Goal: Book appointment/travel/reservation

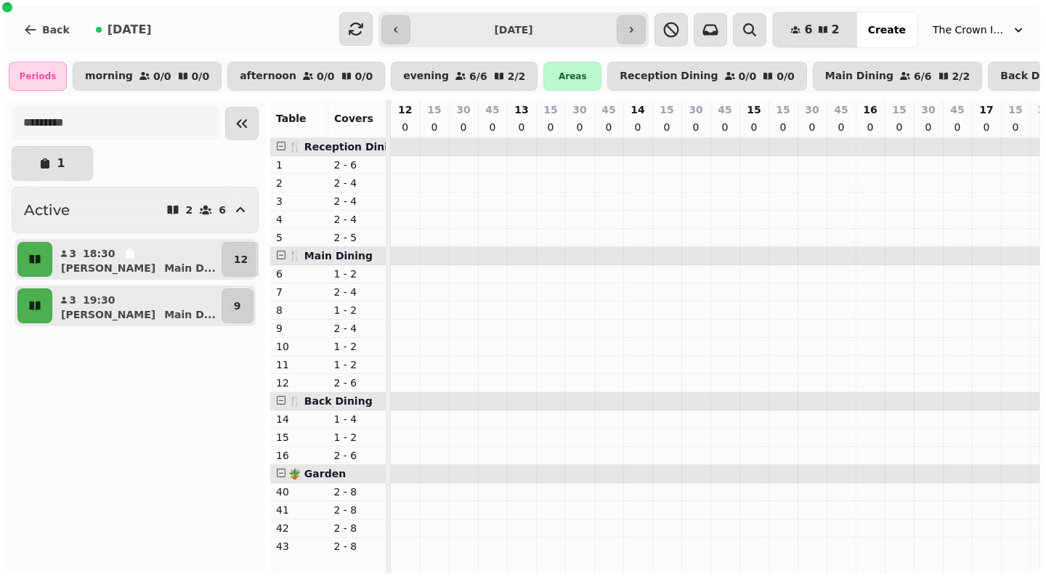
scroll to position [0, 297]
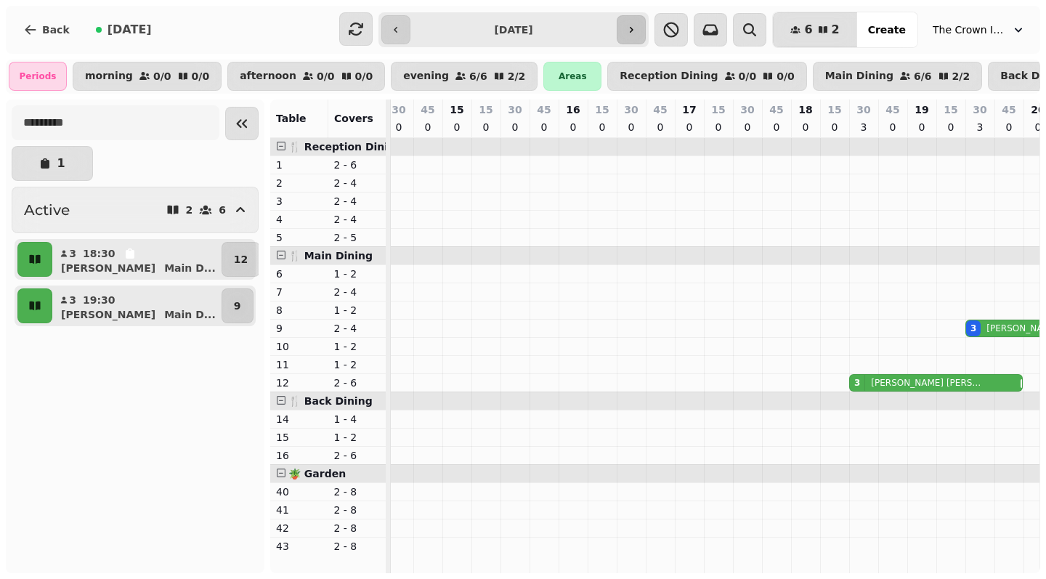
click at [633, 31] on icon "button" at bounding box center [632, 30] width 4 height 6
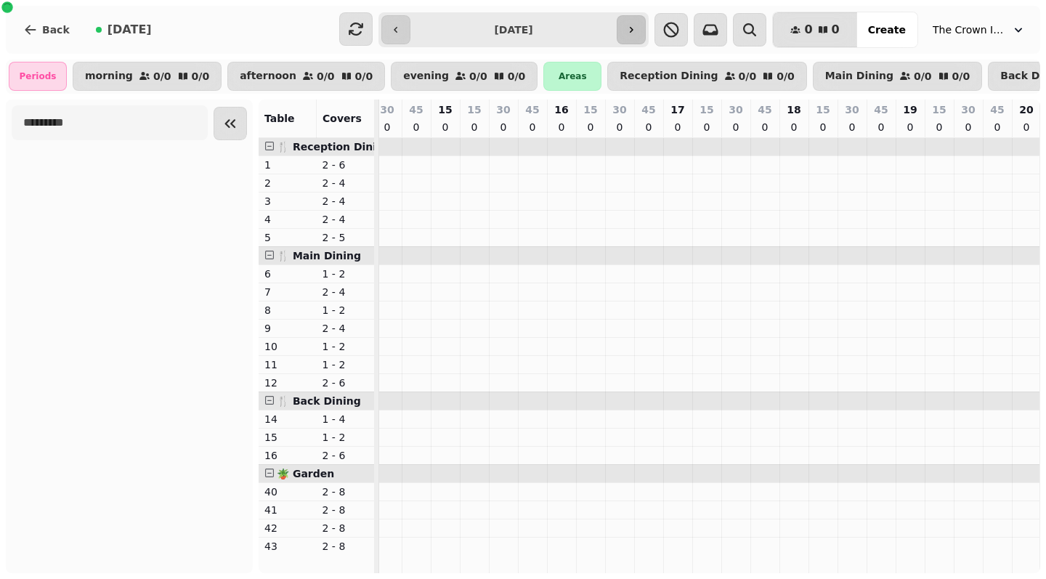
click at [633, 31] on icon "button" at bounding box center [632, 30] width 4 height 6
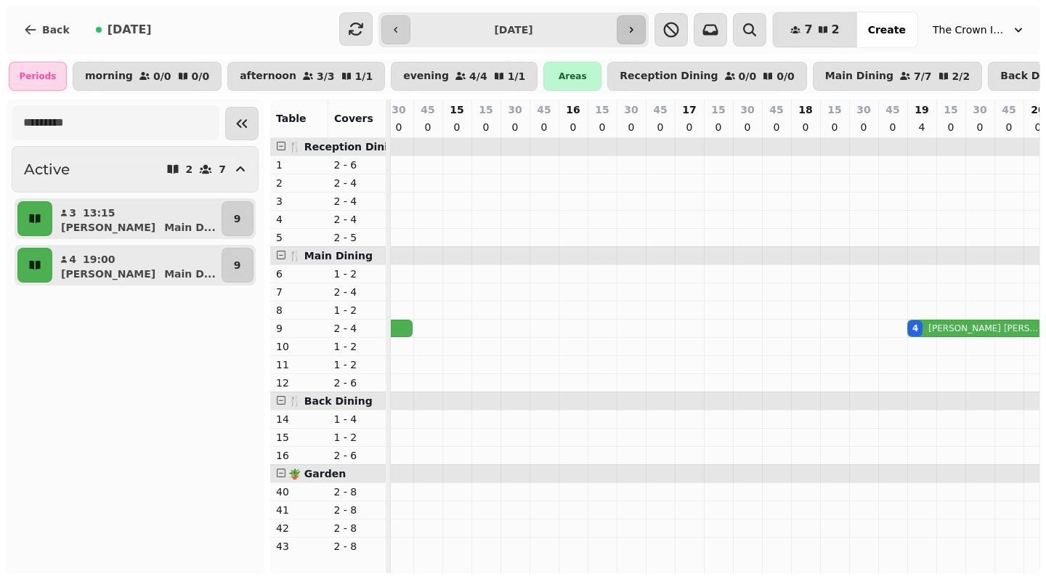
click at [637, 31] on icon "button" at bounding box center [631, 30] width 12 height 12
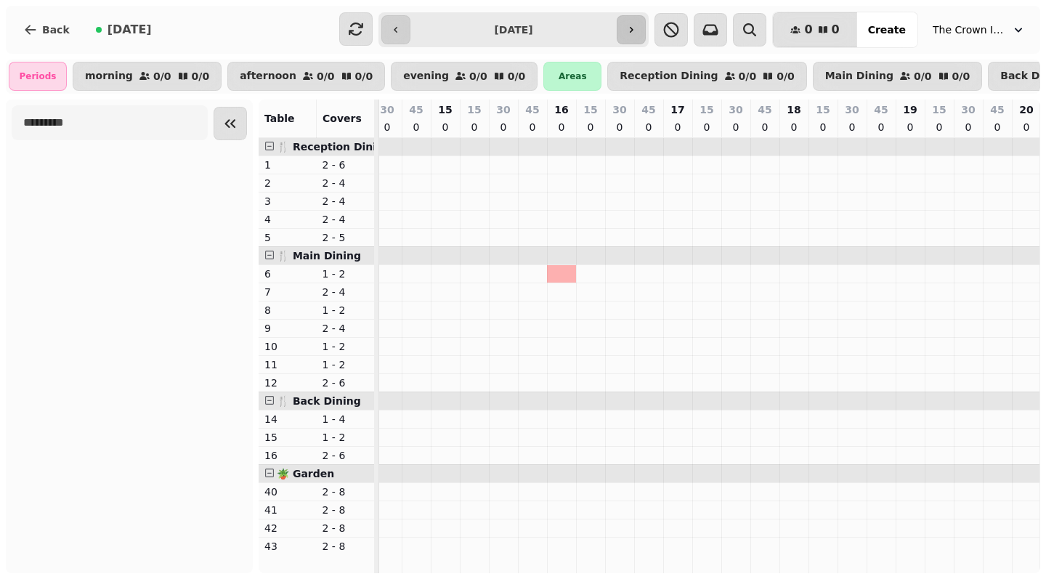
click at [633, 31] on icon "button" at bounding box center [632, 30] width 4 height 6
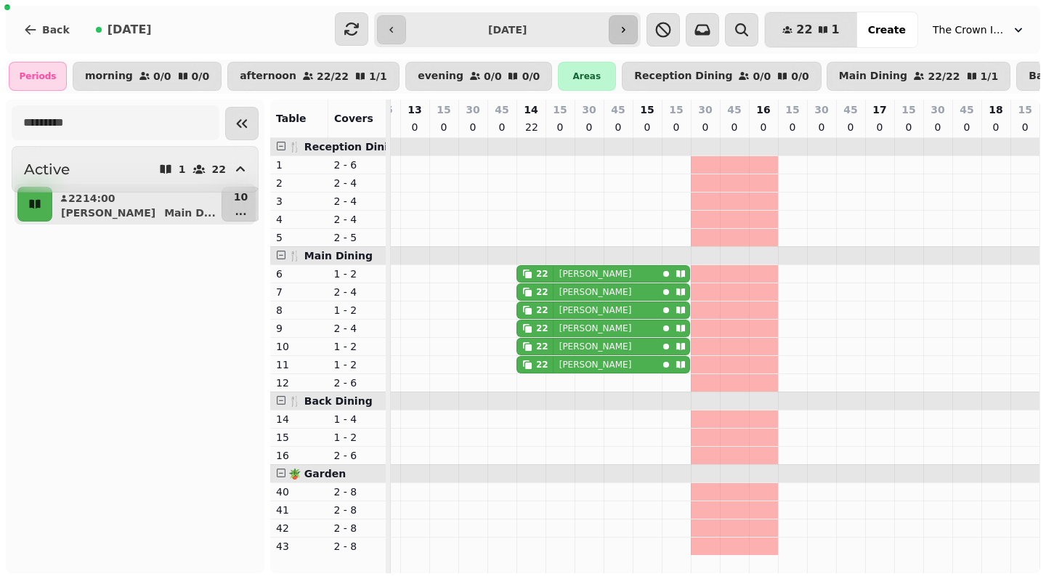
scroll to position [0, 95]
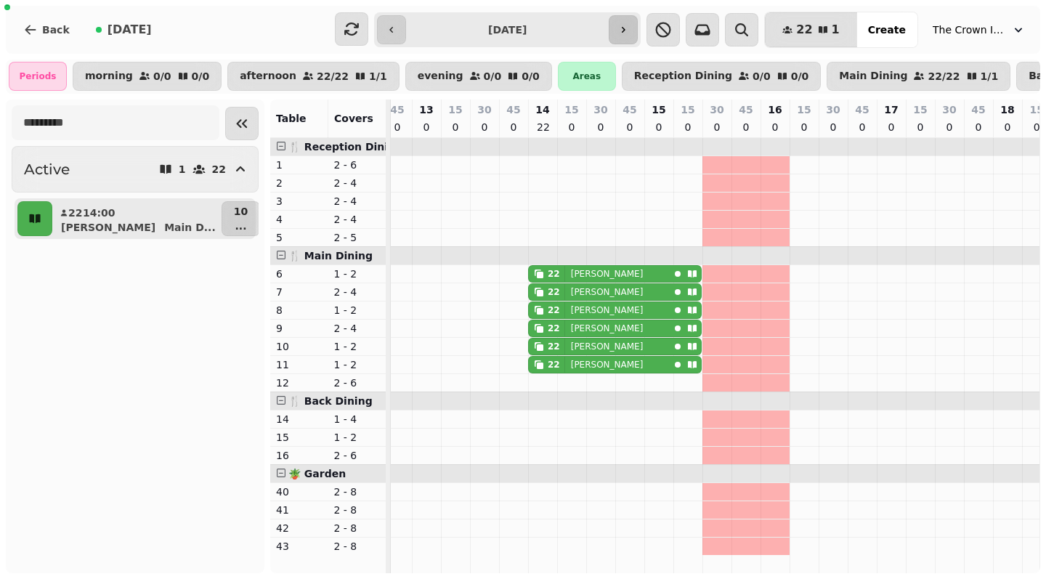
click at [629, 31] on icon "button" at bounding box center [623, 30] width 12 height 12
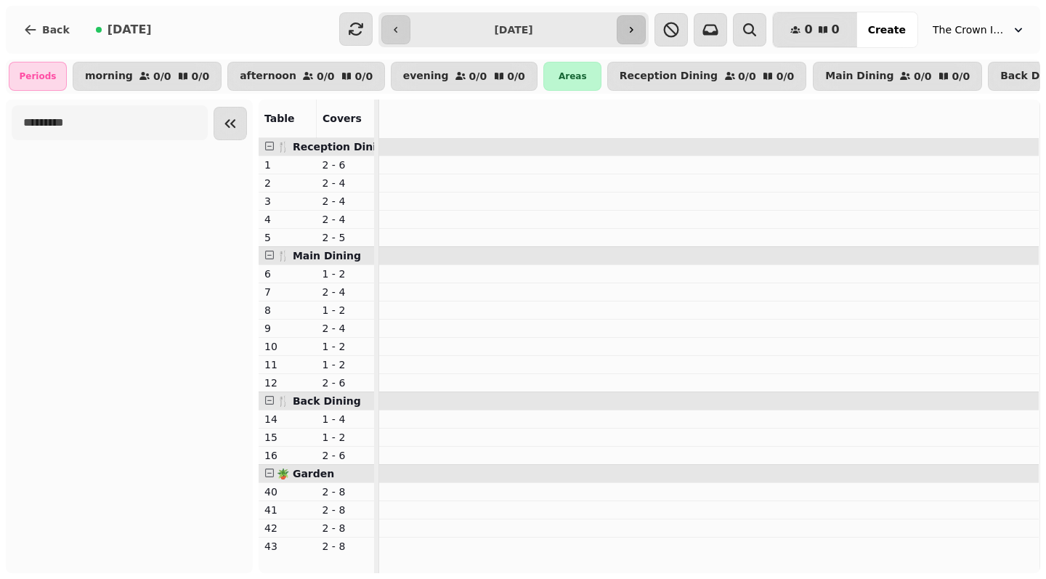
scroll to position [0, 0]
click at [399, 28] on icon "button" at bounding box center [396, 30] width 12 height 12
type input "**********"
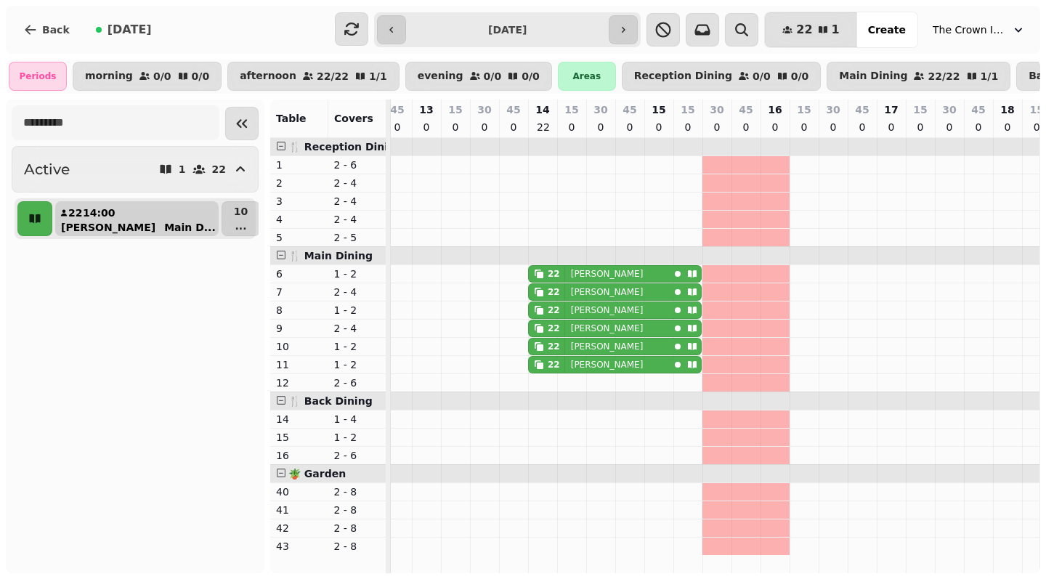
click at [134, 219] on button "22 14:00 [PERSON_NAME] D ..." at bounding box center [136, 218] width 163 height 35
select select "**********"
select select "**"
select select "****"
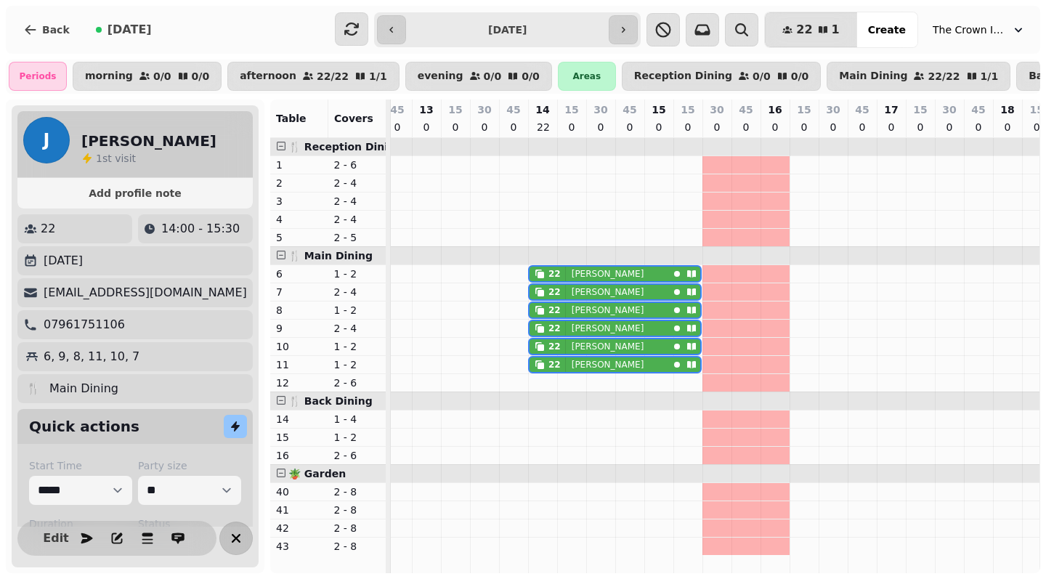
click at [232, 536] on icon "button" at bounding box center [236, 538] width 9 height 9
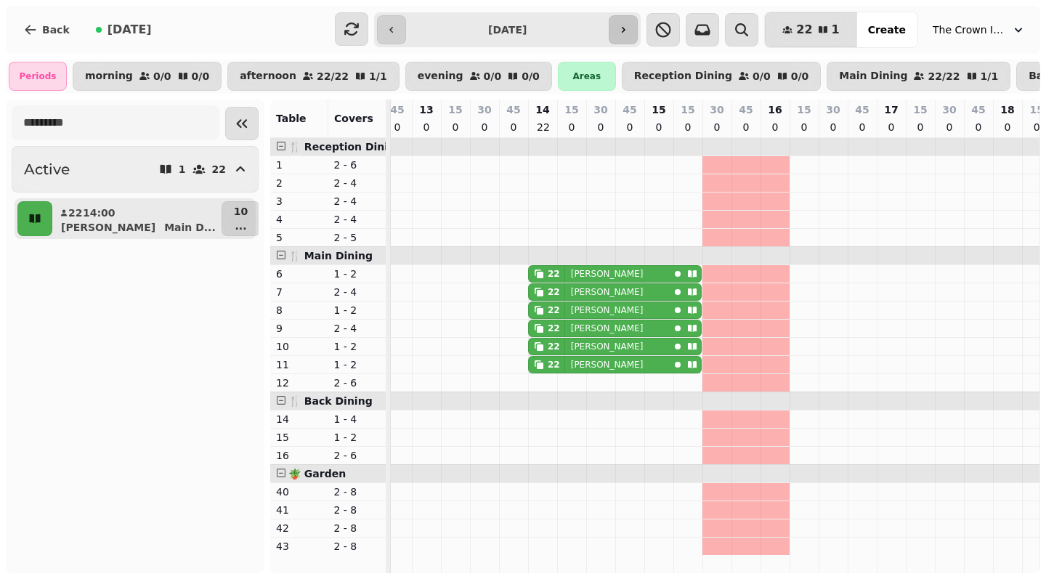
click at [629, 33] on icon "button" at bounding box center [623, 30] width 12 height 12
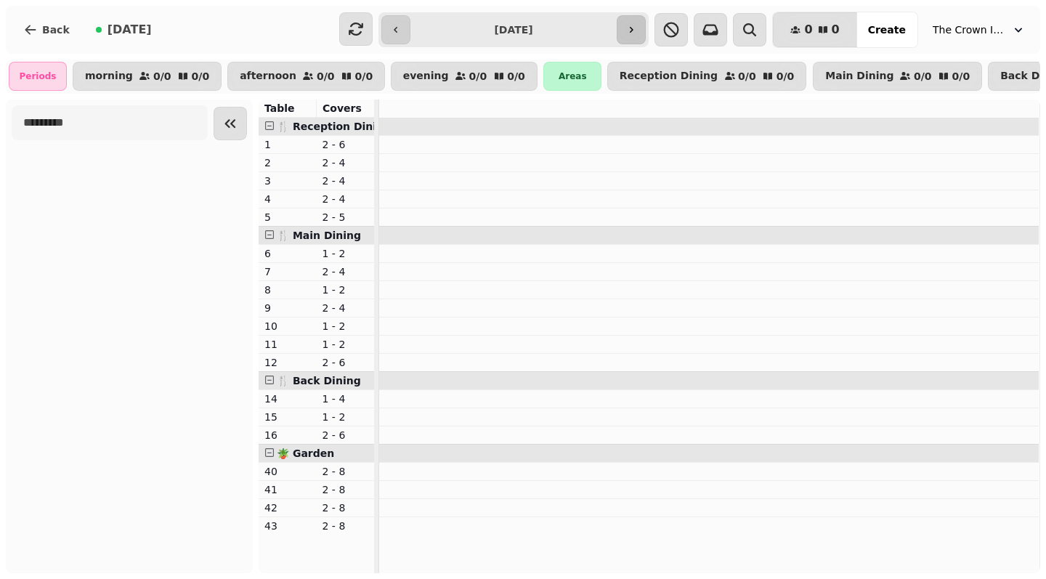
scroll to position [0, 0]
click at [637, 28] on icon "button" at bounding box center [631, 30] width 12 height 12
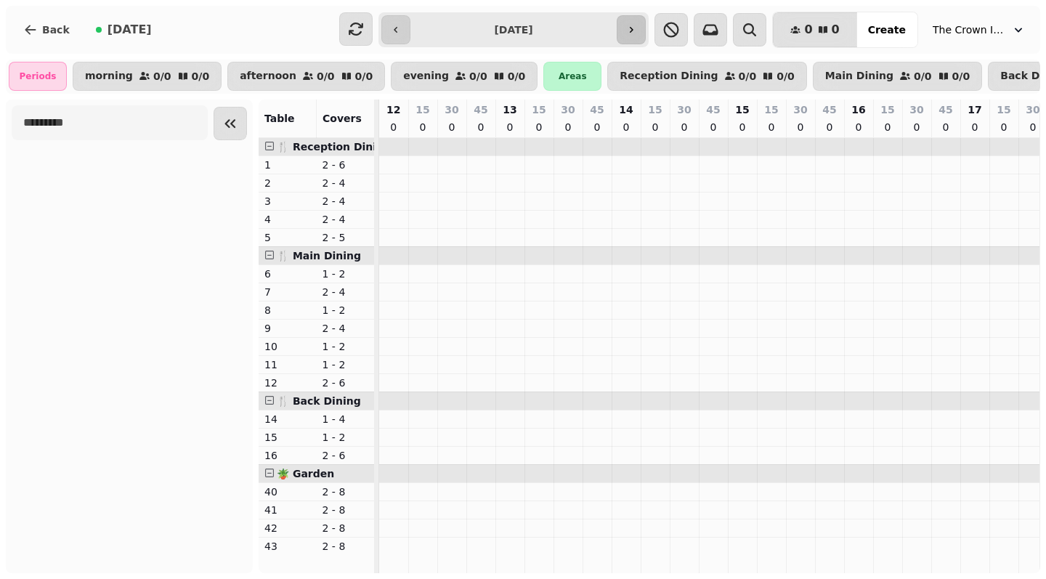
scroll to position [0, 297]
click at [637, 28] on icon "button" at bounding box center [631, 30] width 12 height 12
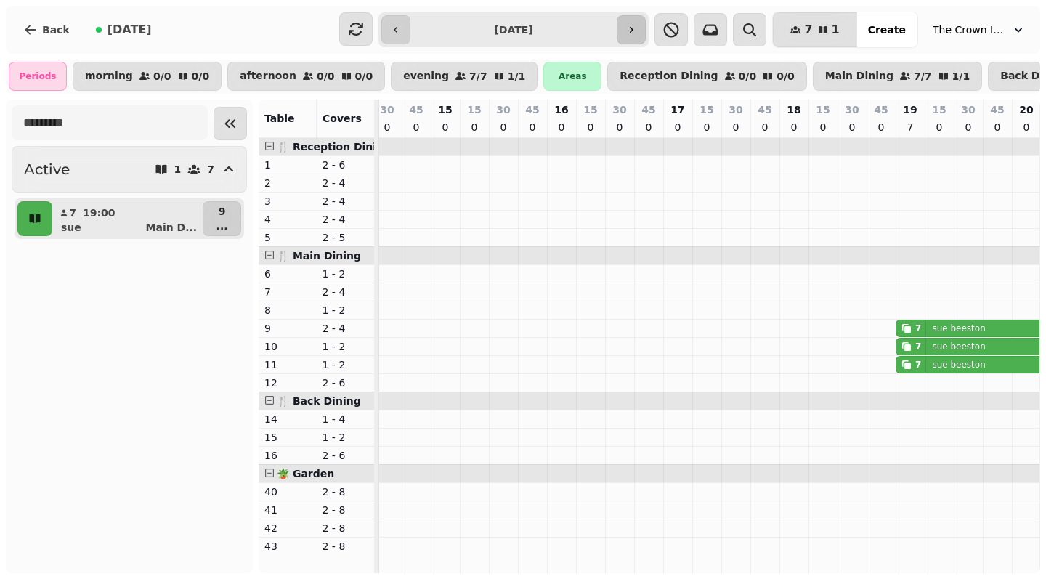
click at [637, 28] on icon "button" at bounding box center [631, 30] width 12 height 12
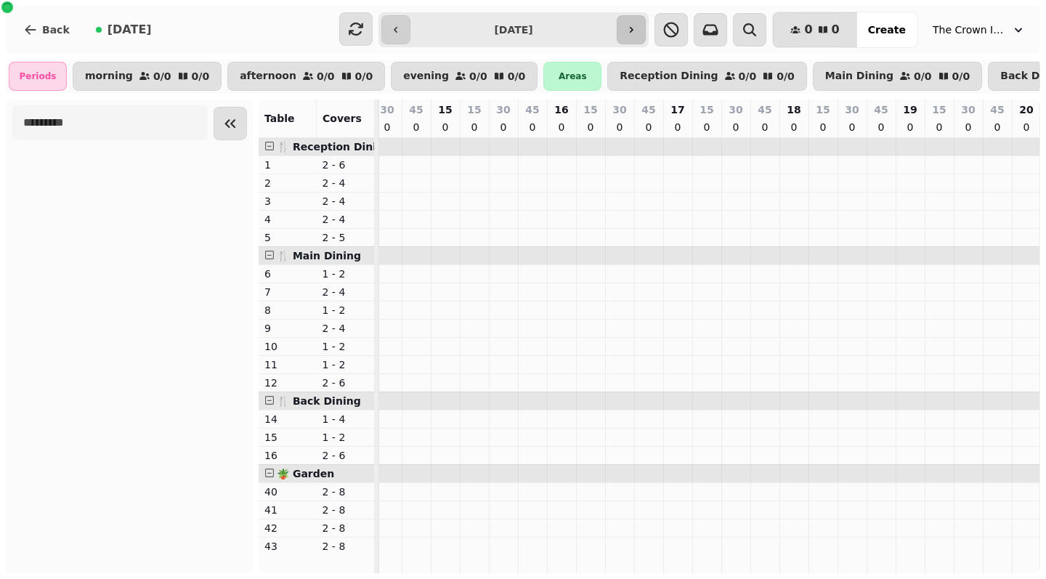
click at [637, 28] on icon "button" at bounding box center [631, 30] width 12 height 12
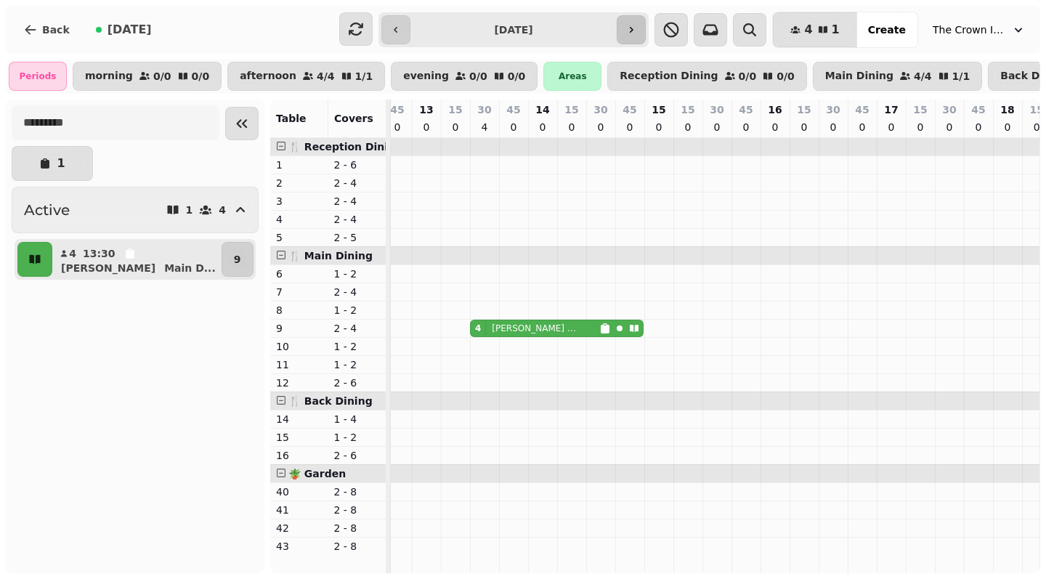
click at [646, 25] on button "button" at bounding box center [631, 29] width 29 height 29
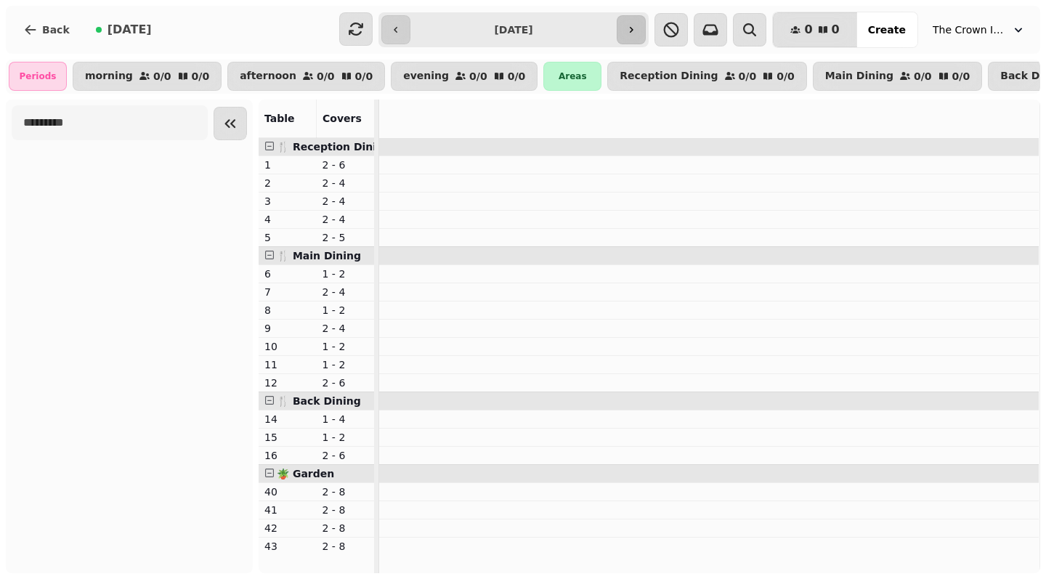
click at [646, 25] on button "button" at bounding box center [631, 29] width 29 height 29
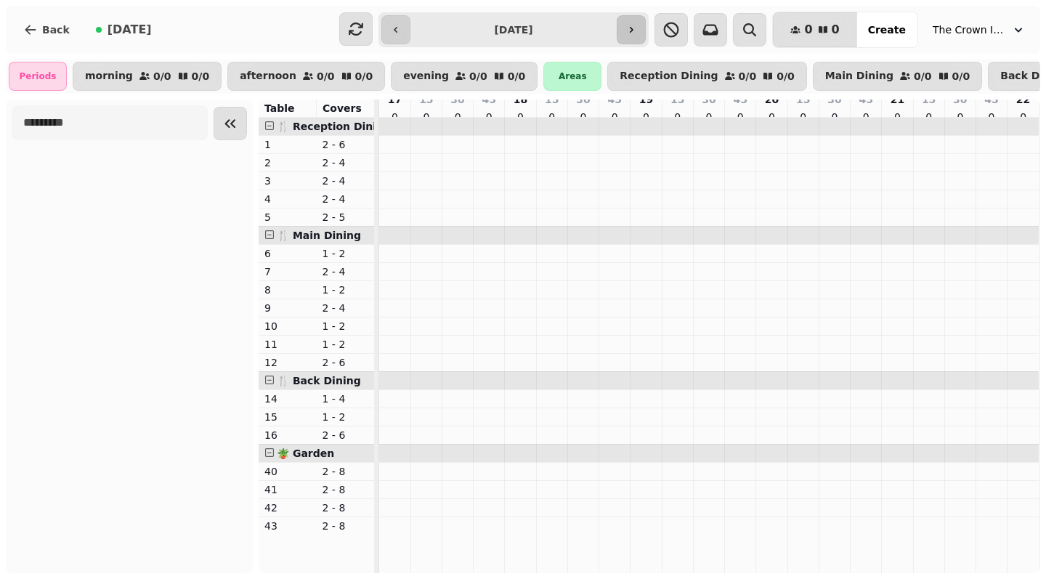
click at [646, 25] on button "button" at bounding box center [631, 29] width 29 height 29
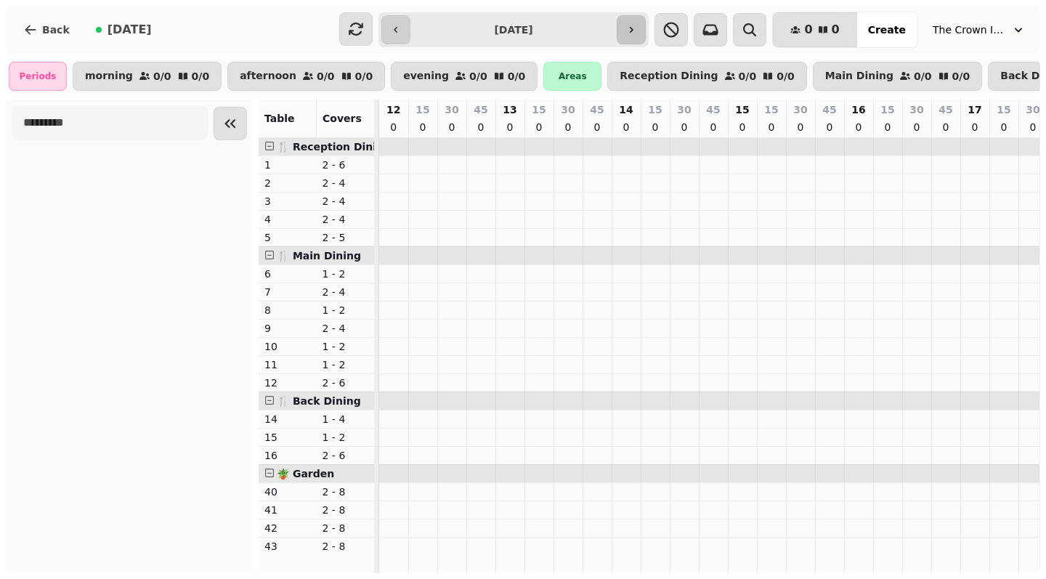
scroll to position [0, 297]
click at [646, 25] on button "button" at bounding box center [631, 29] width 29 height 29
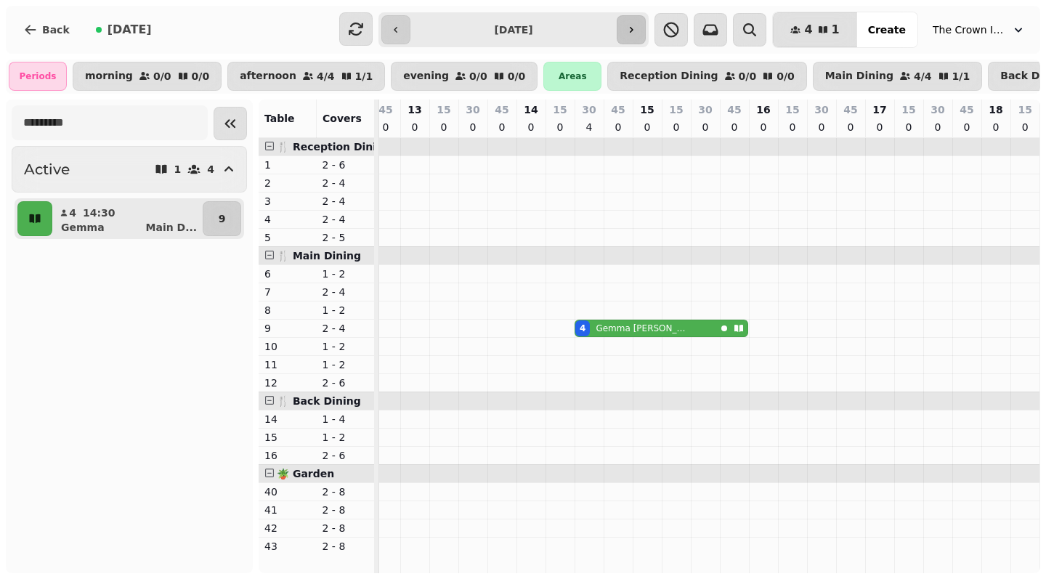
scroll to position [0, 95]
click at [646, 25] on button "button" at bounding box center [631, 29] width 29 height 29
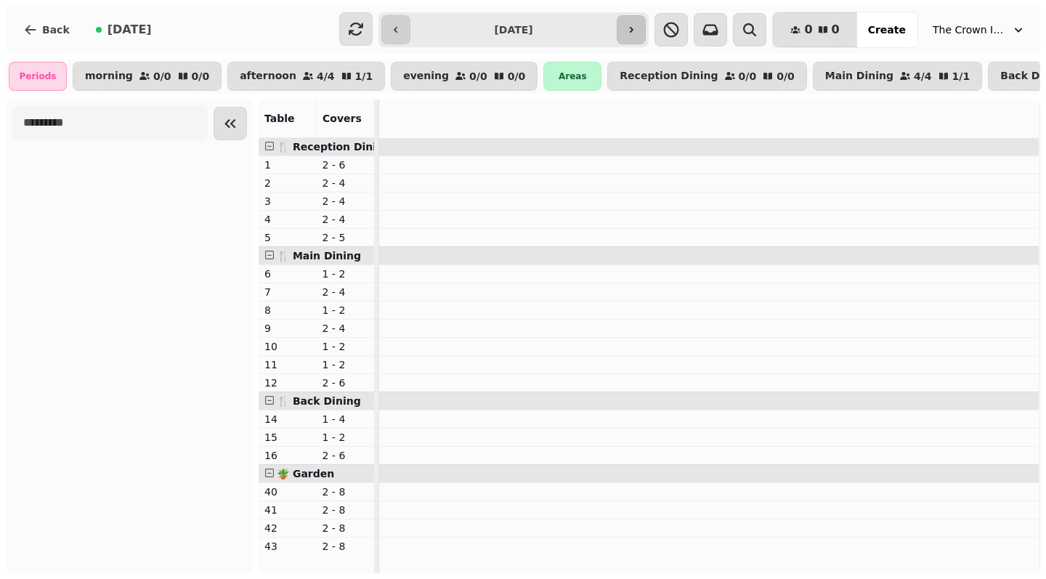
scroll to position [0, 0]
click at [646, 25] on button "button" at bounding box center [631, 29] width 29 height 29
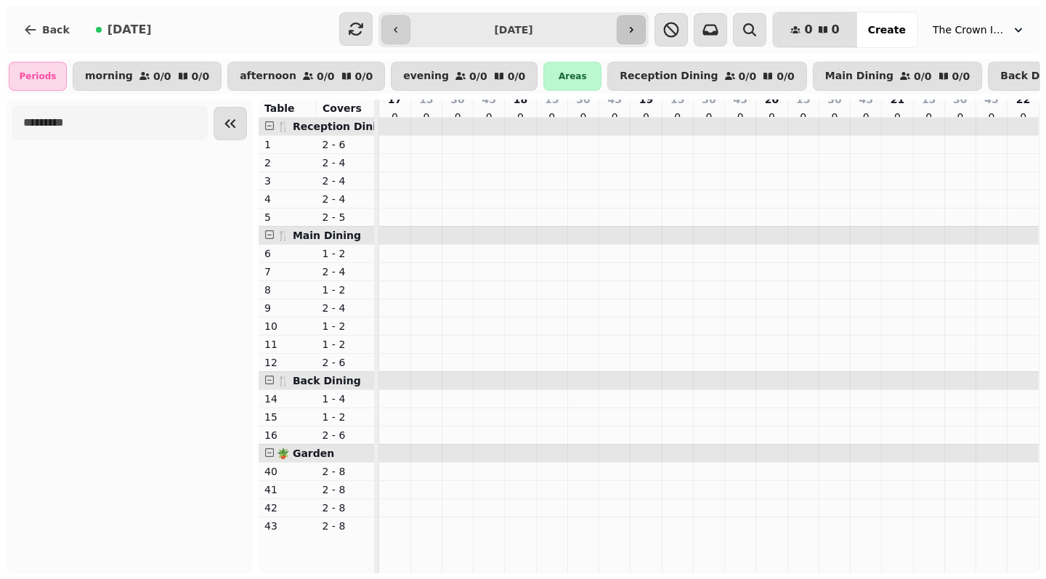
click at [646, 25] on button "button" at bounding box center [631, 29] width 29 height 29
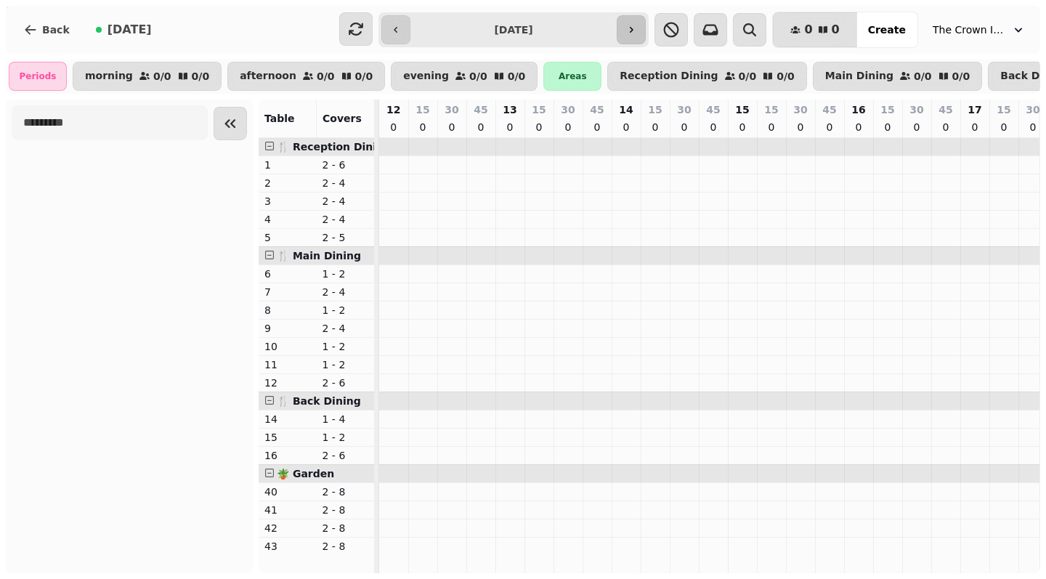
scroll to position [0, 297]
click at [646, 25] on button "button" at bounding box center [631, 29] width 29 height 29
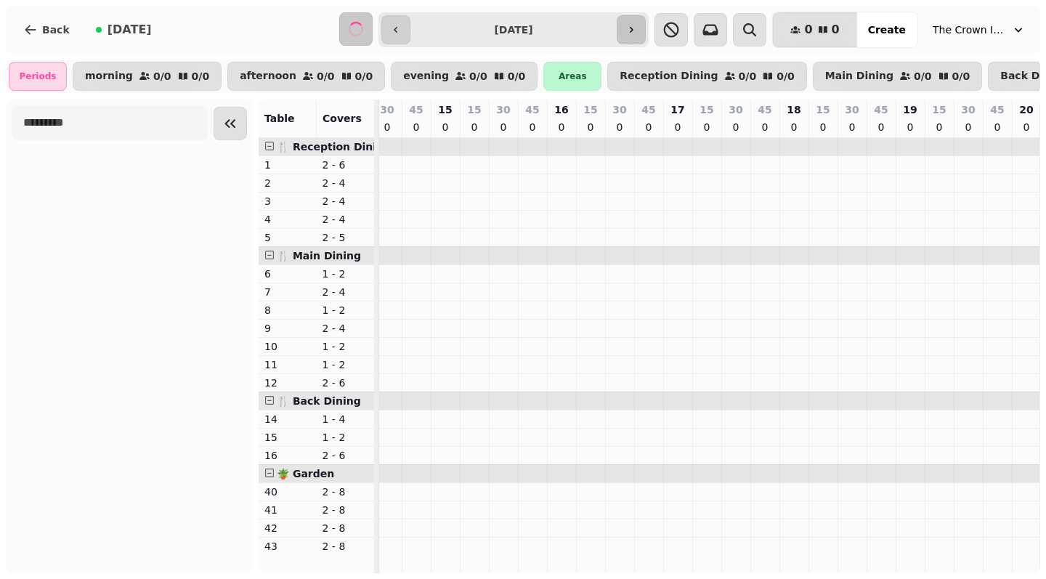
scroll to position [0, 95]
click at [646, 25] on button "button" at bounding box center [631, 29] width 29 height 29
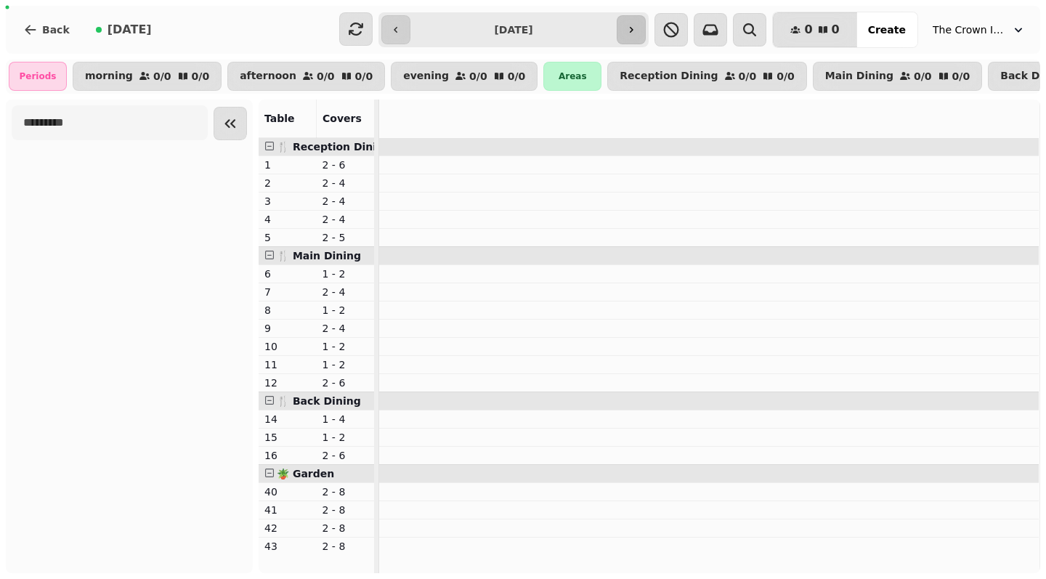
scroll to position [0, 0]
click at [646, 25] on button "button" at bounding box center [631, 29] width 29 height 29
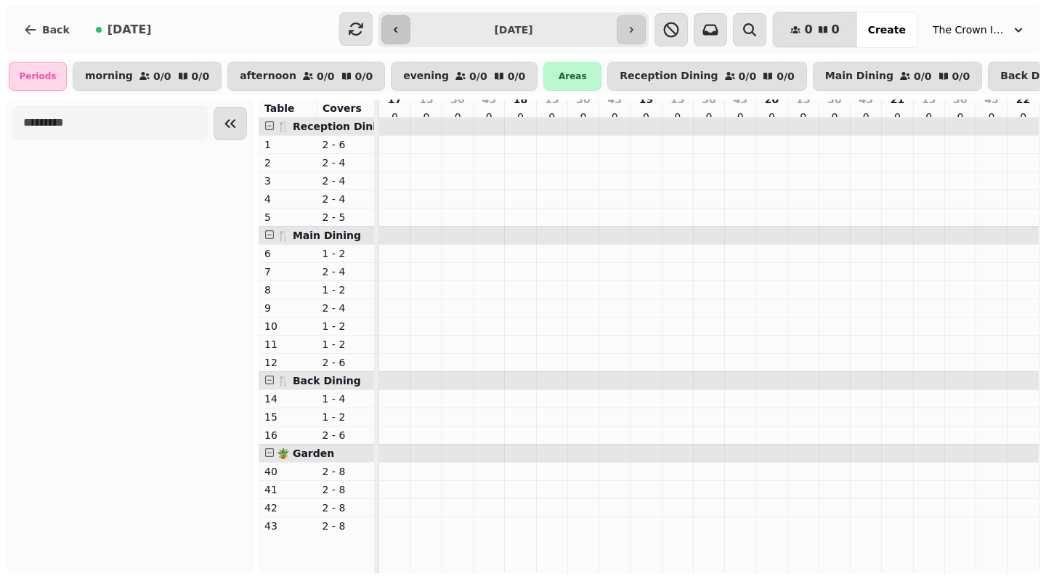
click at [395, 30] on icon "button" at bounding box center [396, 30] width 12 height 12
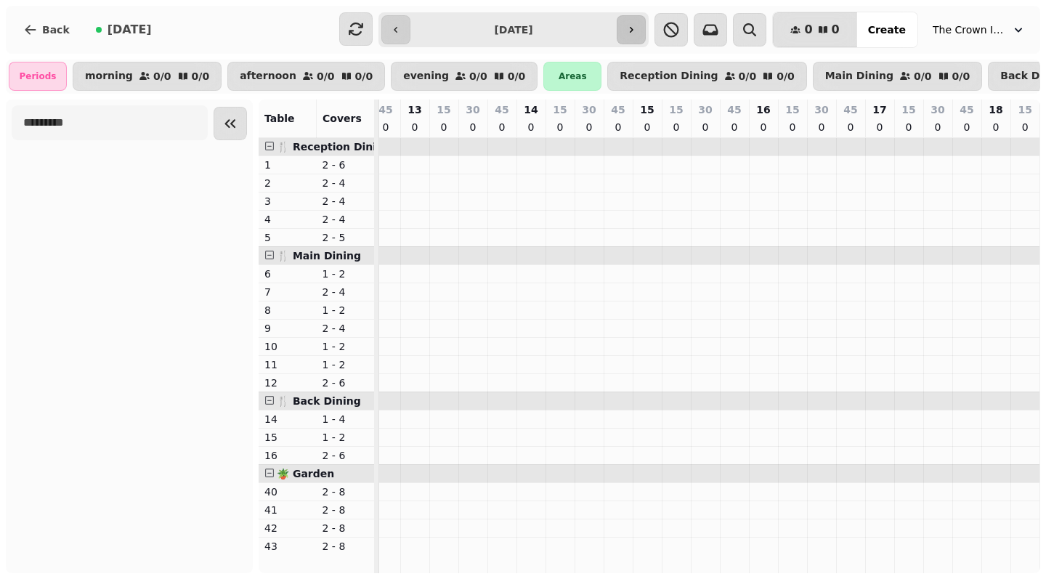
click at [646, 24] on button "button" at bounding box center [631, 29] width 29 height 29
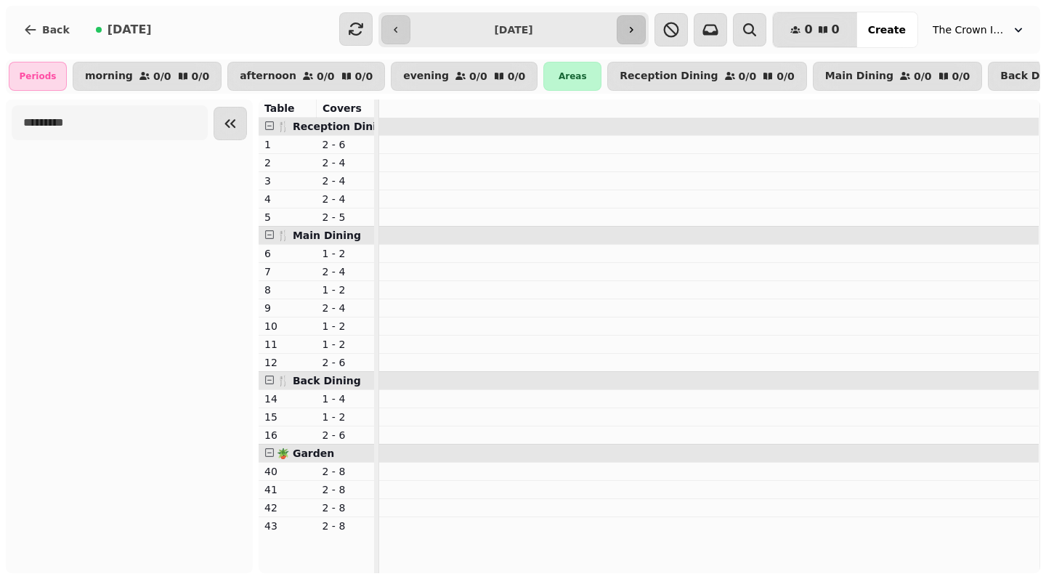
click at [646, 24] on button "button" at bounding box center [631, 29] width 29 height 29
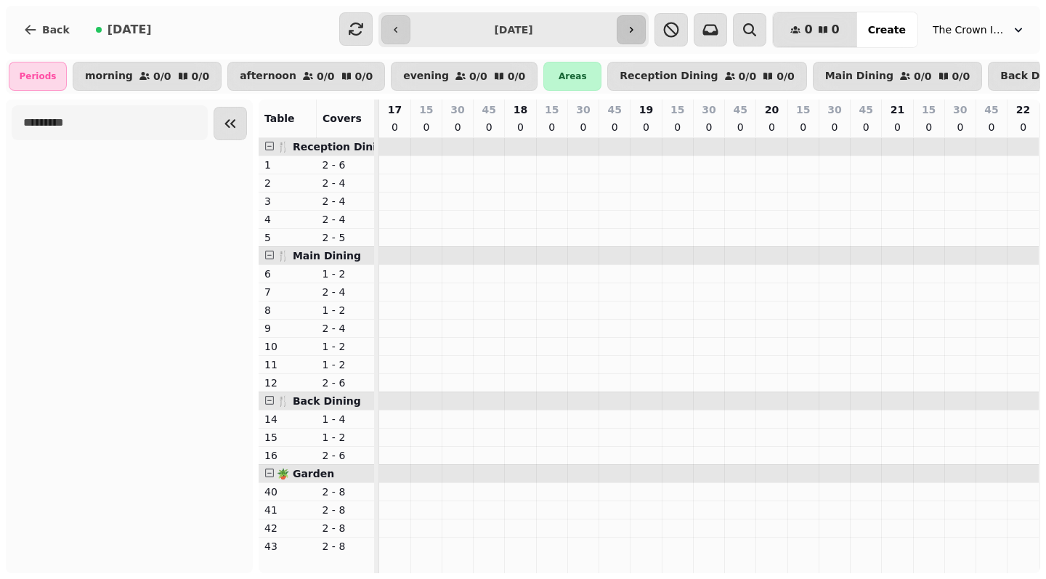
click at [646, 24] on button "button" at bounding box center [631, 29] width 29 height 29
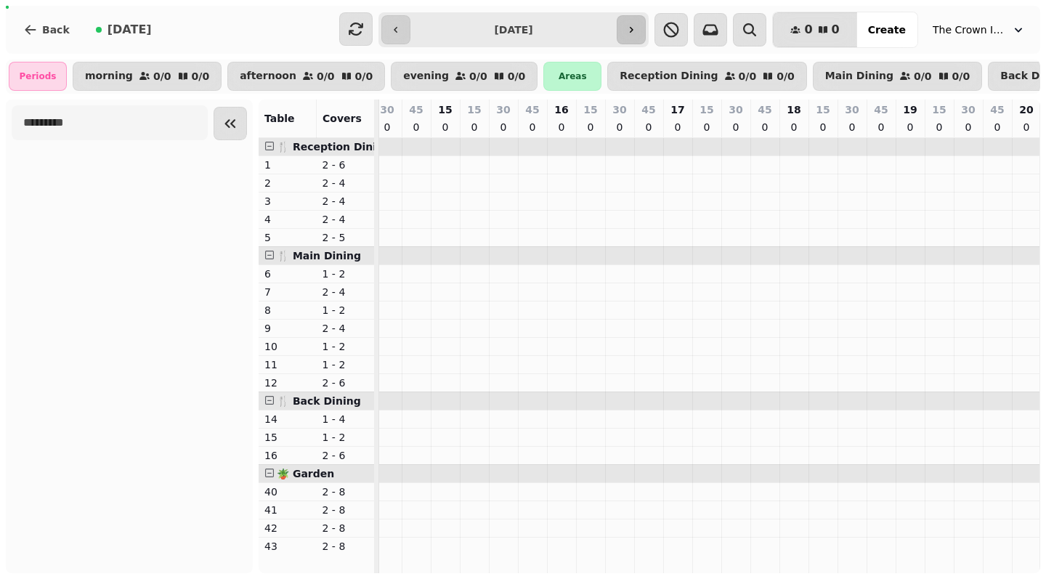
click at [646, 24] on button "button" at bounding box center [631, 29] width 29 height 29
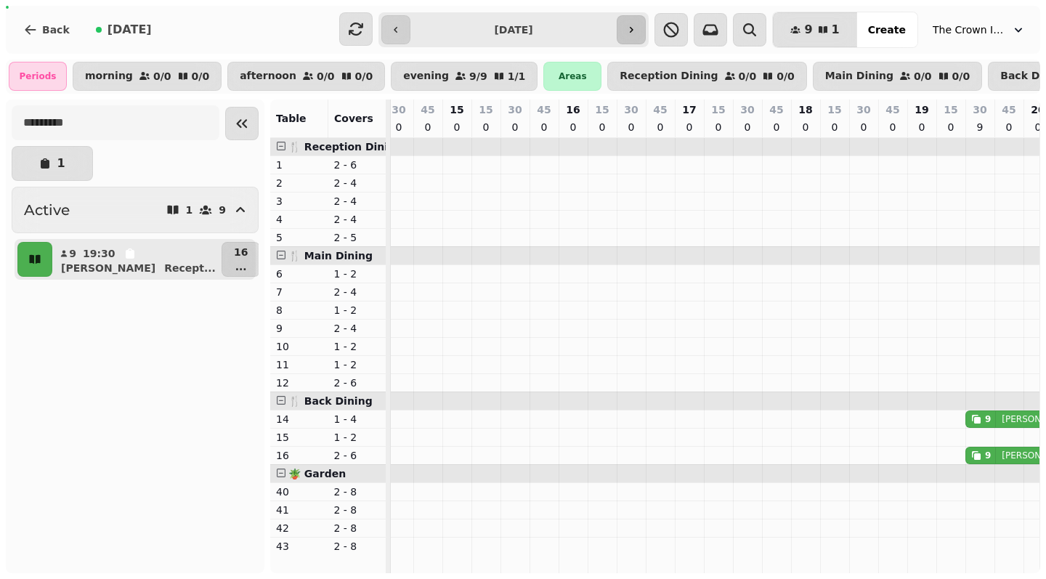
click at [646, 24] on button "button" at bounding box center [631, 29] width 29 height 29
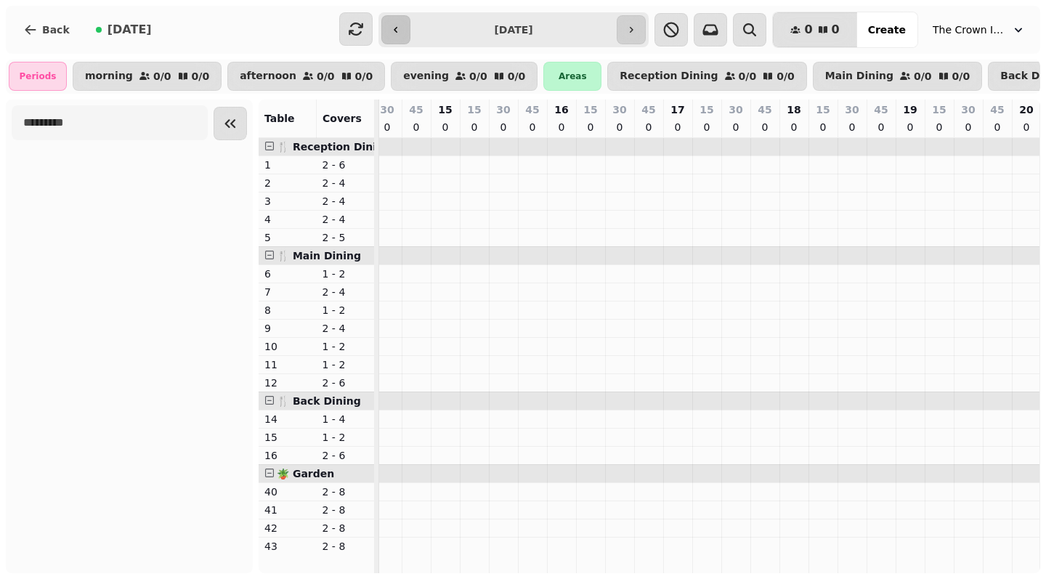
click at [396, 33] on icon "button" at bounding box center [396, 30] width 12 height 12
type input "**********"
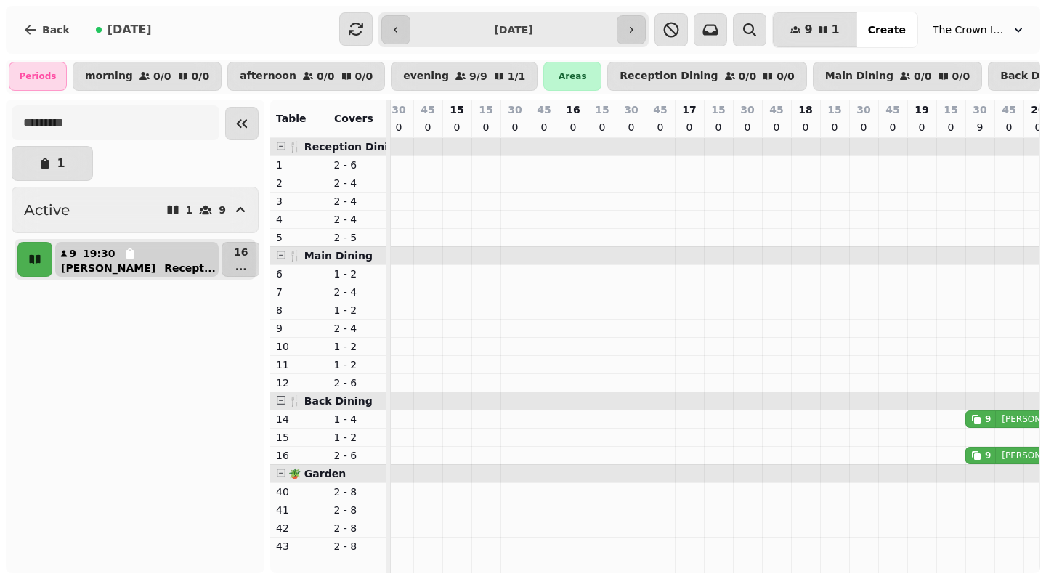
click at [134, 256] on button "9 19:30 [PERSON_NAME] ..." at bounding box center [136, 259] width 163 height 35
select select "**********"
select select "*"
select select "****"
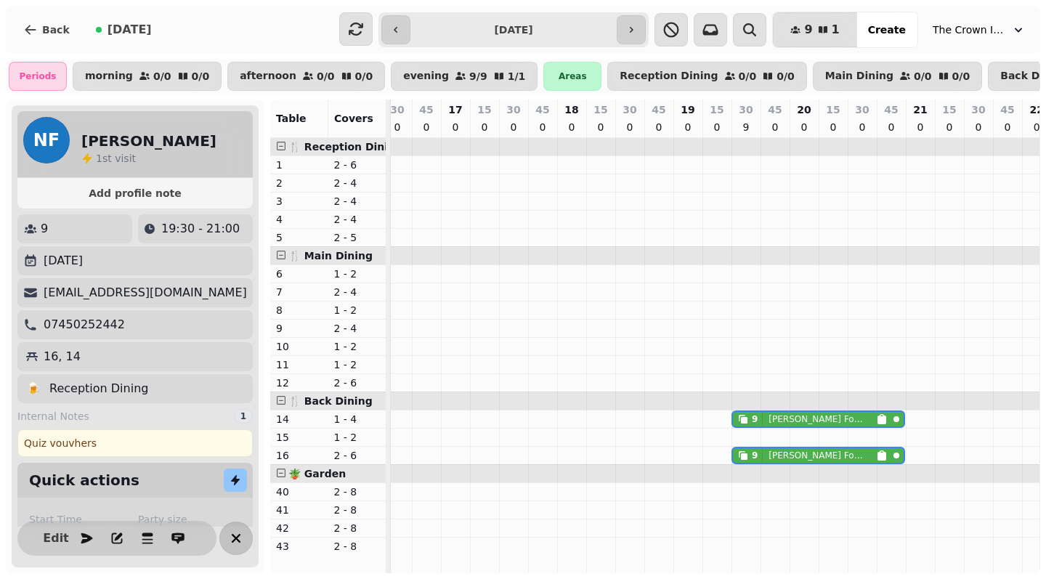
click at [228, 536] on icon "button" at bounding box center [235, 537] width 17 height 17
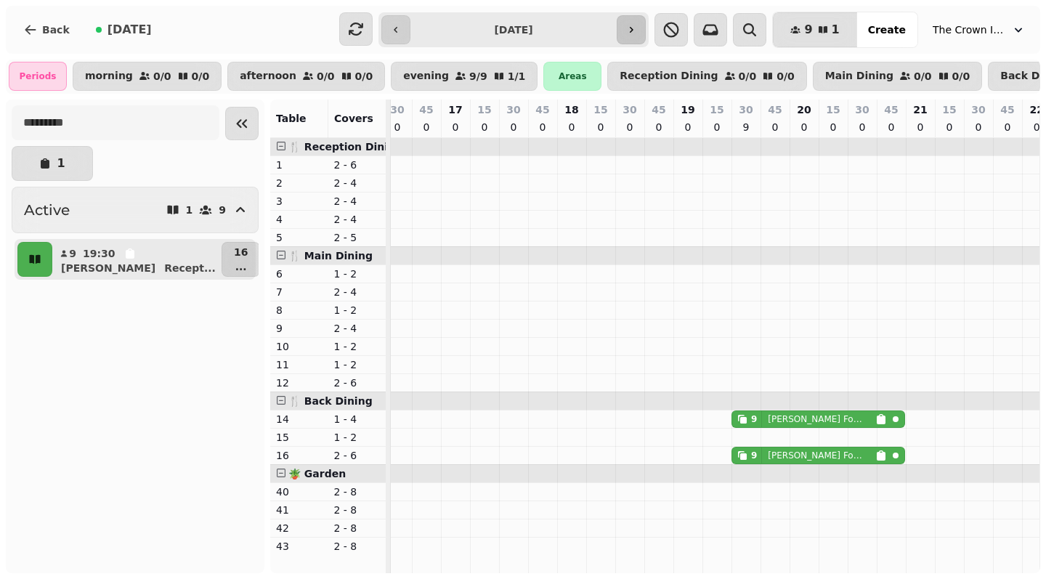
click at [633, 31] on icon "button" at bounding box center [632, 30] width 4 height 6
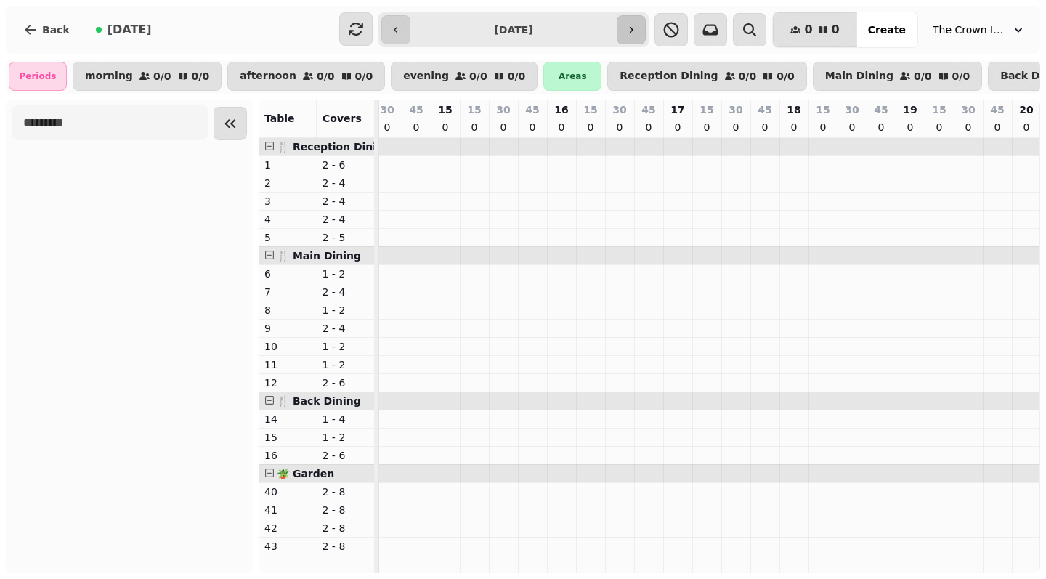
click at [637, 31] on icon "button" at bounding box center [631, 30] width 12 height 12
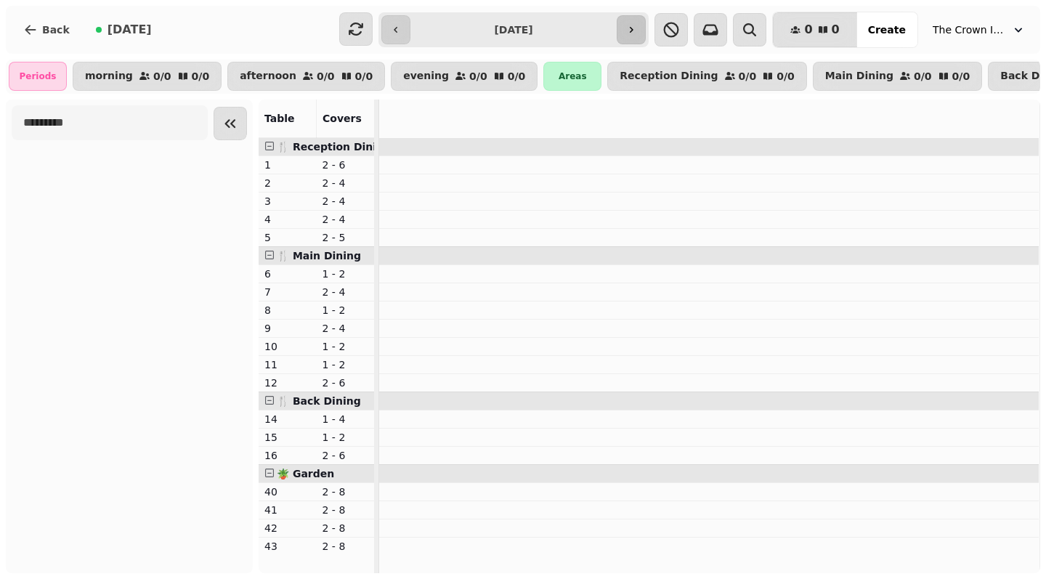
click at [637, 31] on icon "button" at bounding box center [631, 30] width 12 height 12
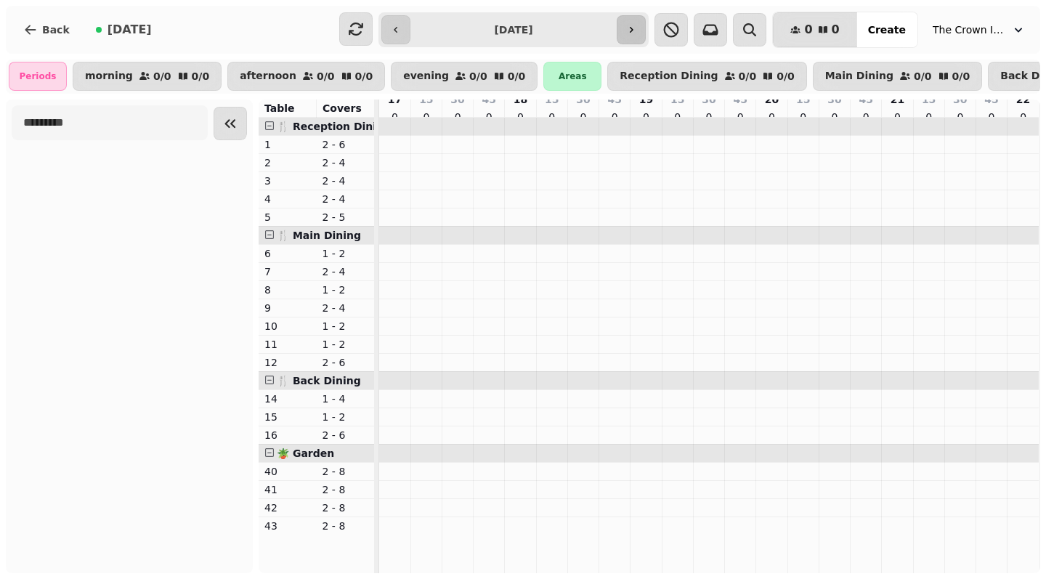
click at [637, 31] on icon "button" at bounding box center [631, 30] width 12 height 12
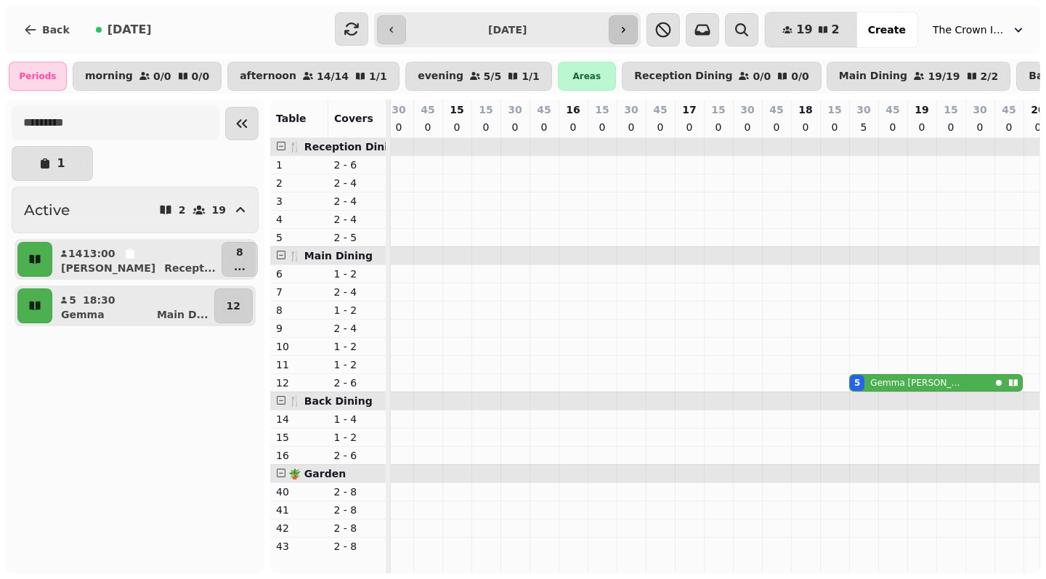
click at [638, 31] on button "button" at bounding box center [623, 29] width 29 height 29
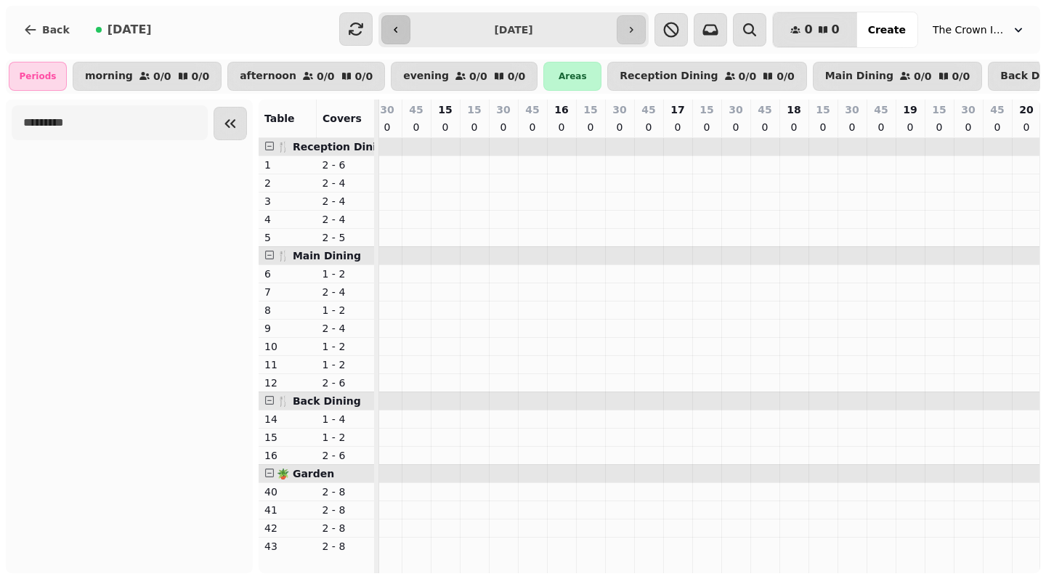
click at [402, 27] on icon "button" at bounding box center [396, 30] width 12 height 12
type input "**********"
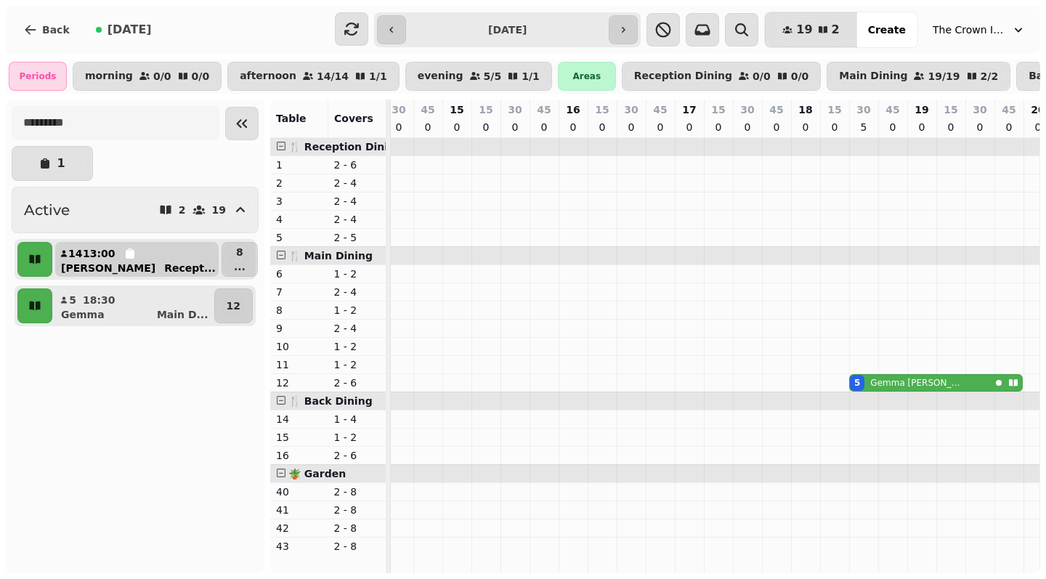
click at [124, 259] on icon "button" at bounding box center [130, 254] width 12 height 12
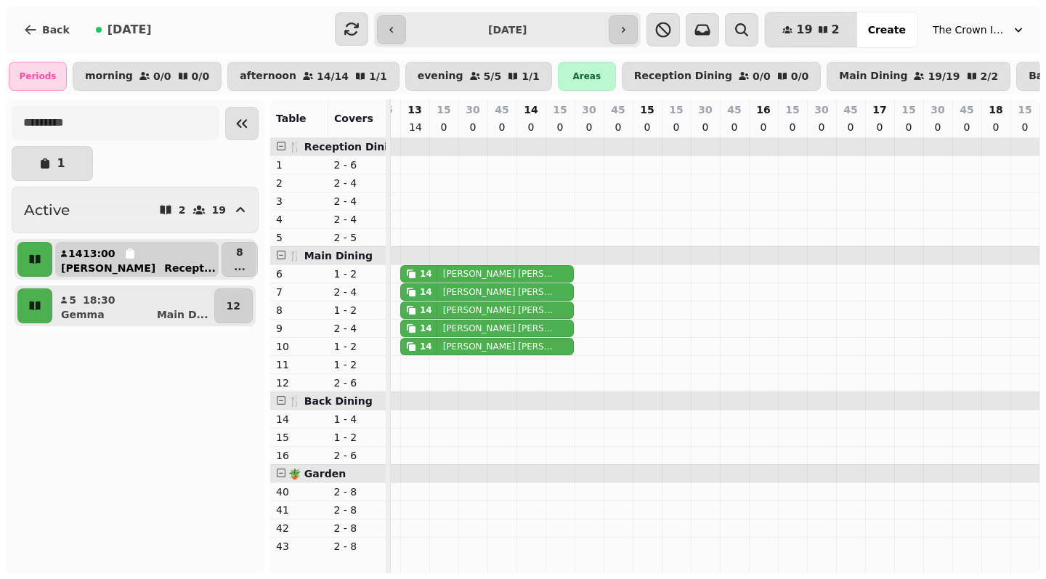
select select "**********"
select select "**"
select select "****"
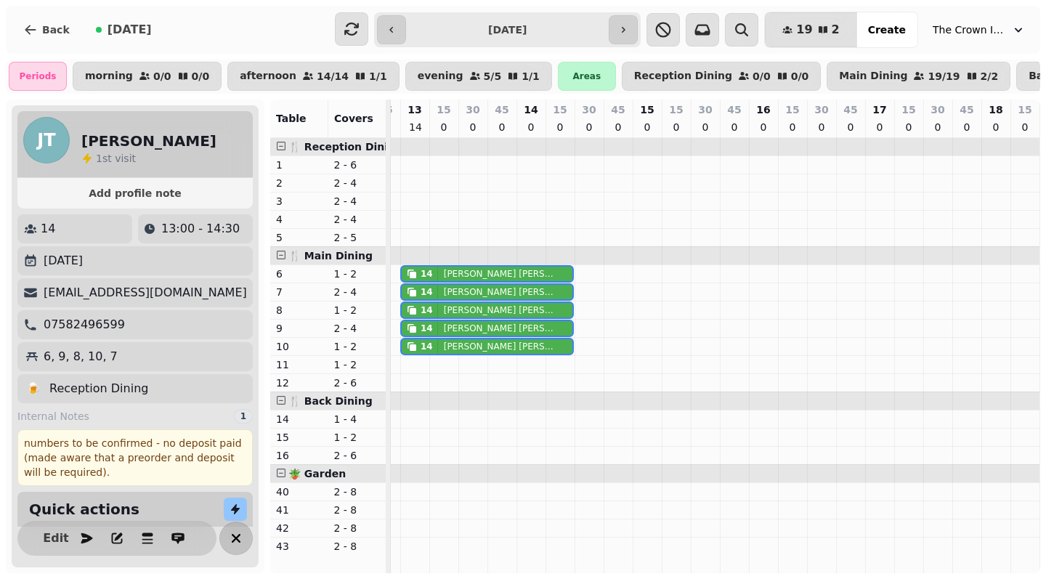
click at [227, 538] on icon "button" at bounding box center [235, 537] width 17 height 17
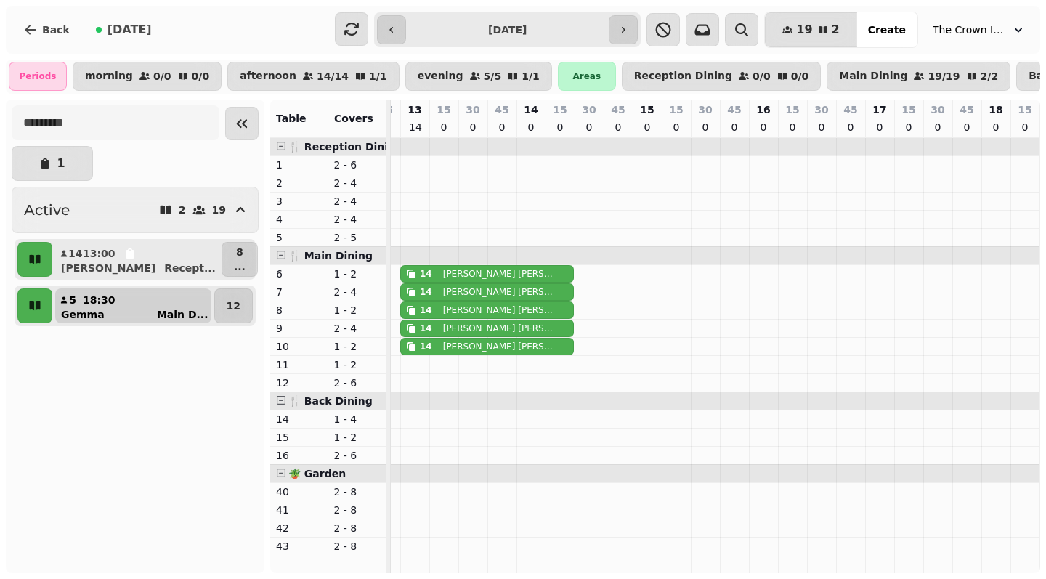
click at [157, 310] on p "Main D ..." at bounding box center [183, 314] width 52 height 15
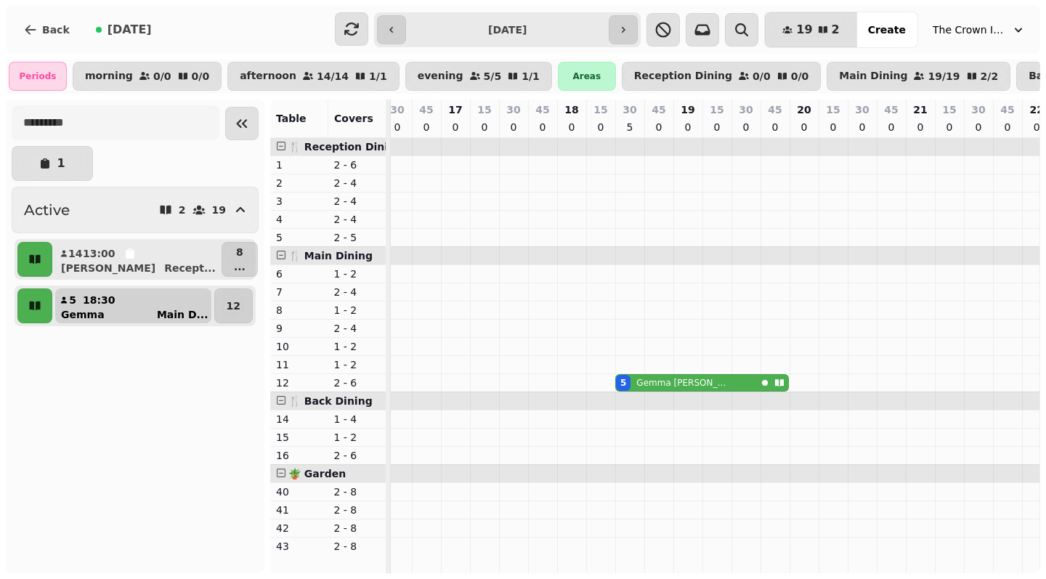
select select "**********"
select select "*"
select select "****"
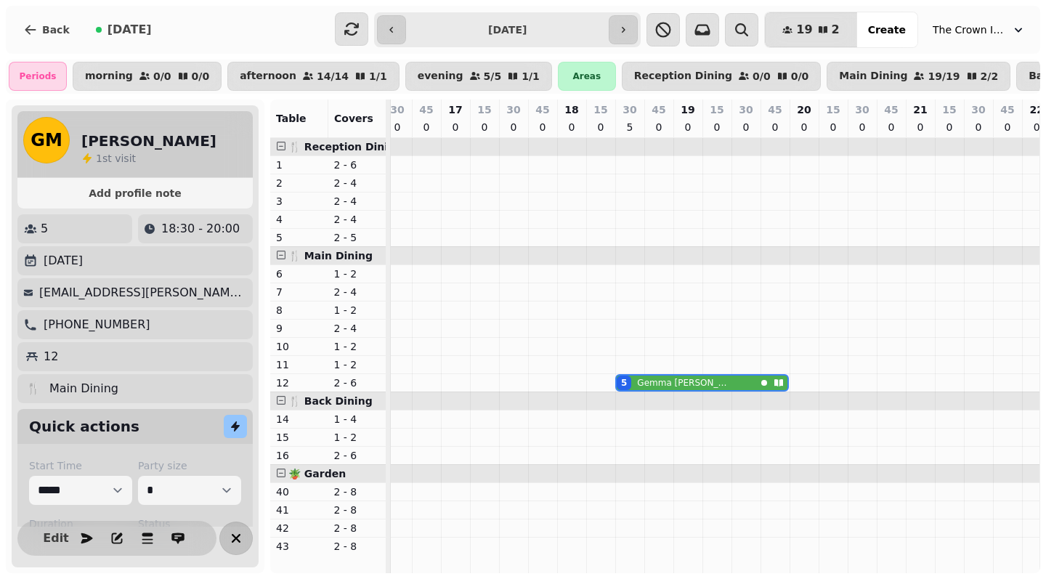
click at [227, 537] on icon "button" at bounding box center [235, 537] width 17 height 17
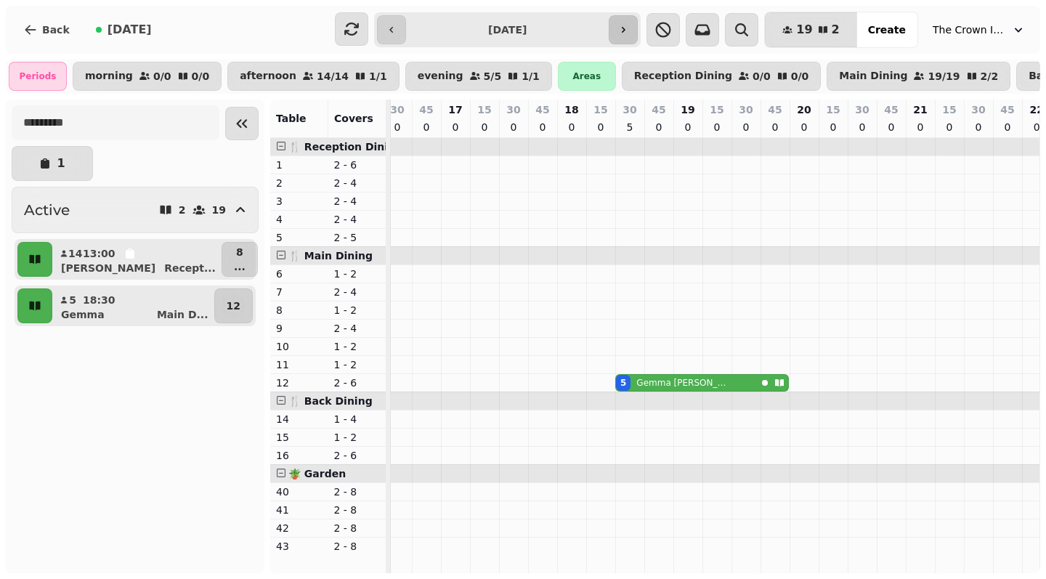
click at [629, 26] on icon "button" at bounding box center [623, 30] width 12 height 12
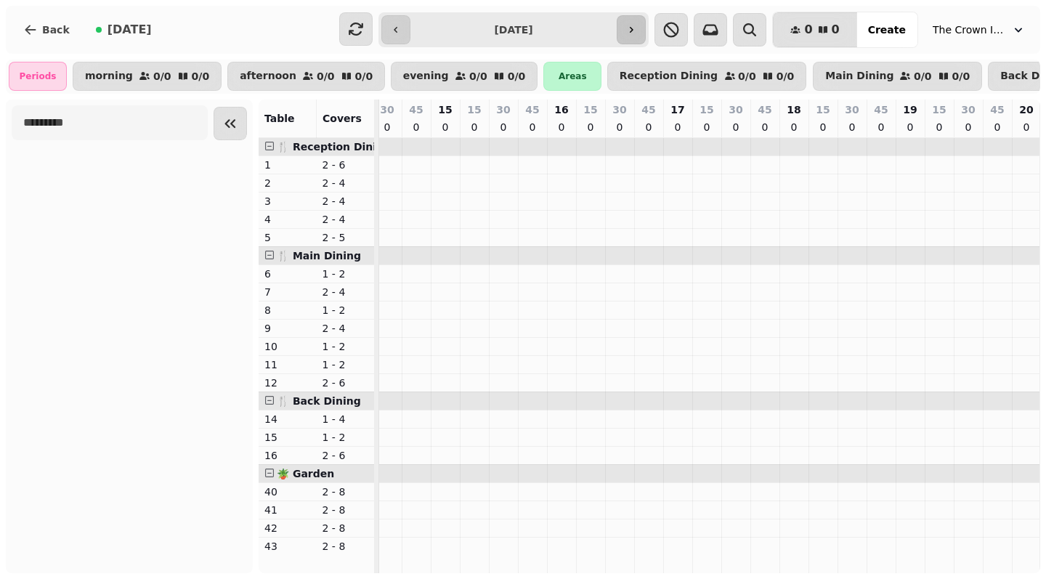
click at [633, 26] on button "button" at bounding box center [631, 29] width 29 height 29
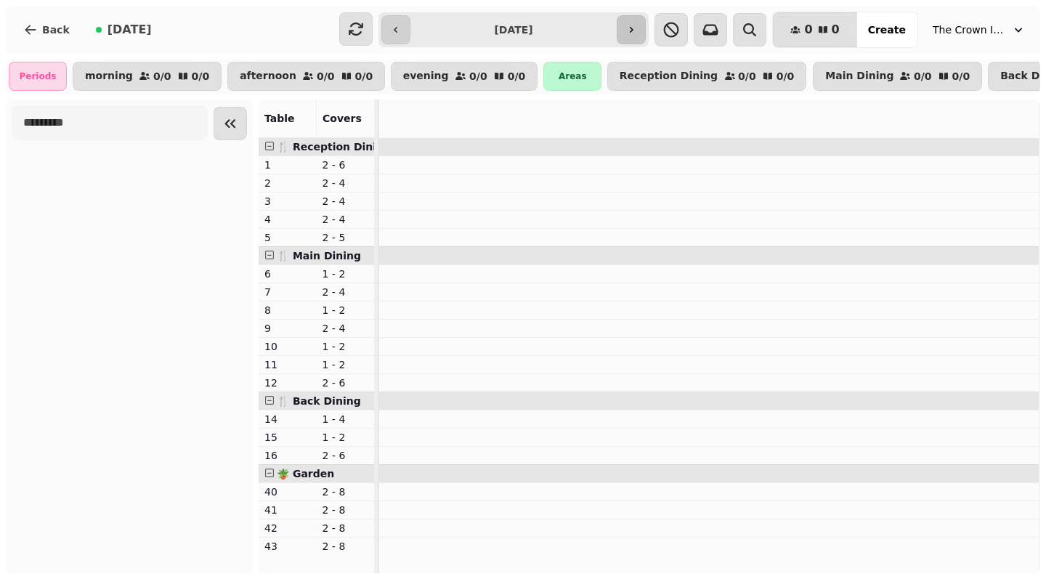
click at [633, 26] on button "button" at bounding box center [631, 29] width 29 height 29
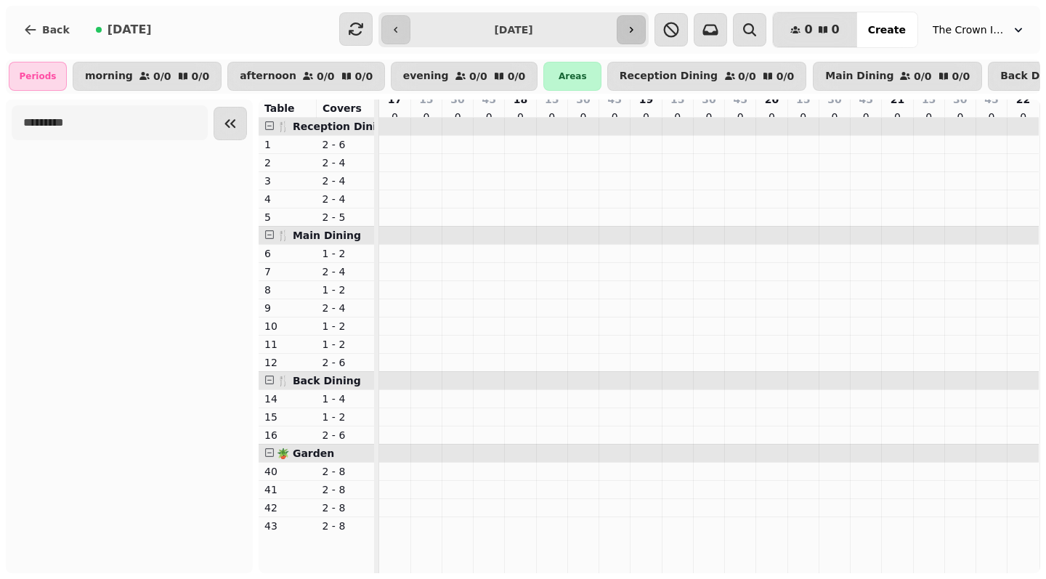
click at [633, 26] on button "button" at bounding box center [631, 29] width 29 height 29
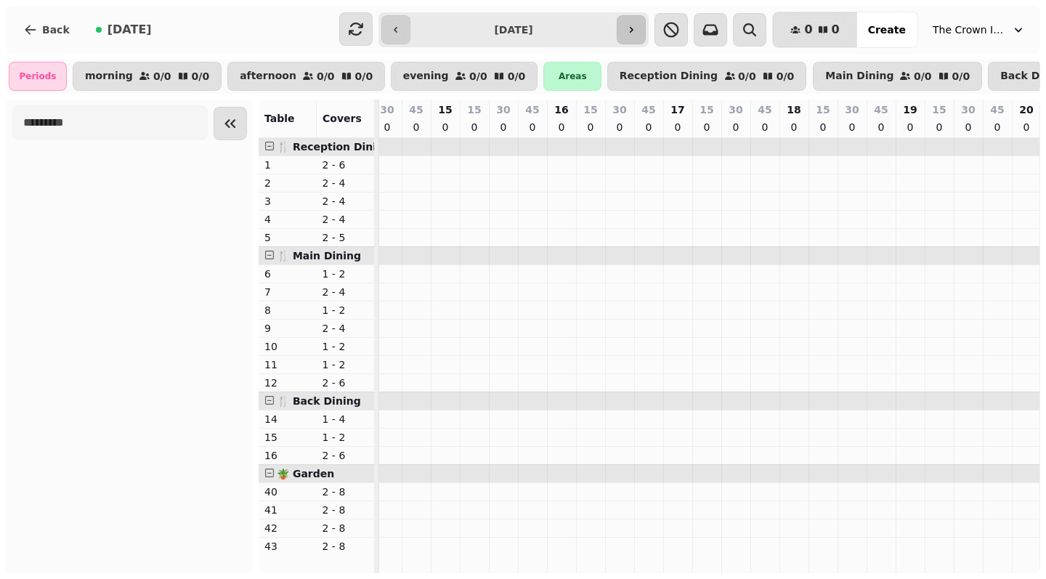
click at [633, 26] on button "button" at bounding box center [631, 29] width 29 height 29
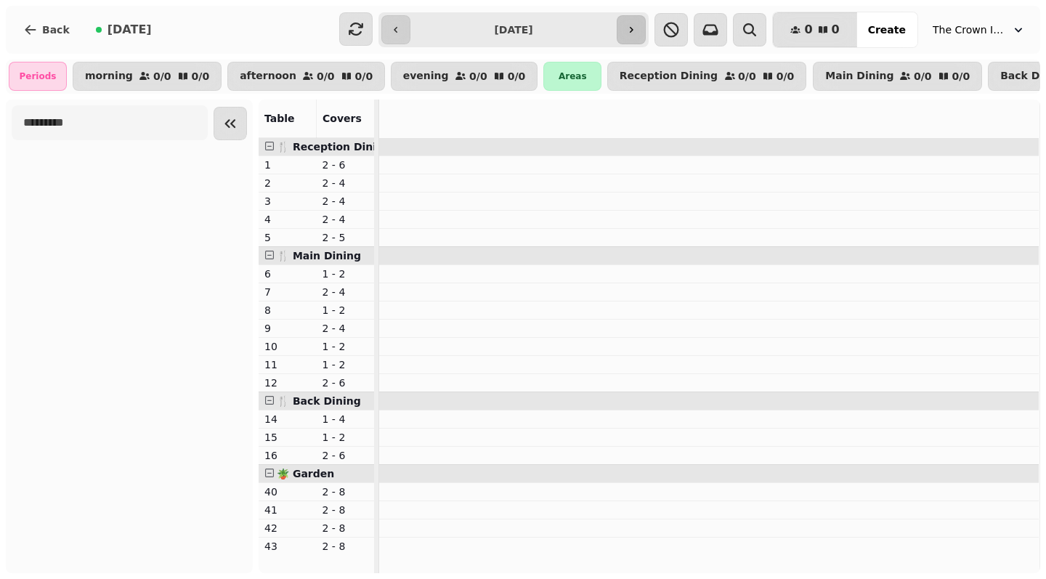
click at [633, 26] on button "button" at bounding box center [631, 29] width 29 height 29
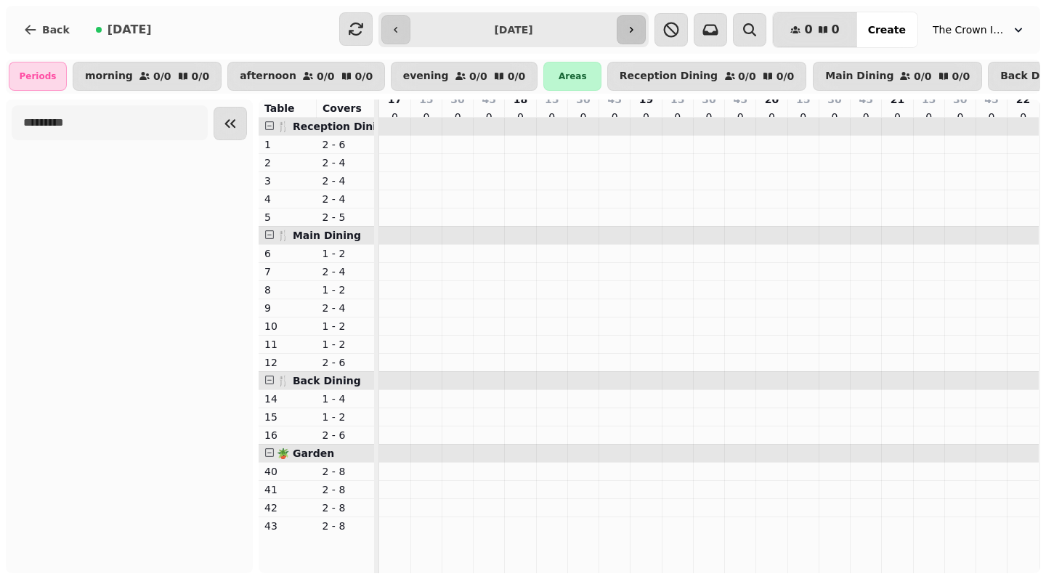
click at [633, 26] on button "button" at bounding box center [631, 29] width 29 height 29
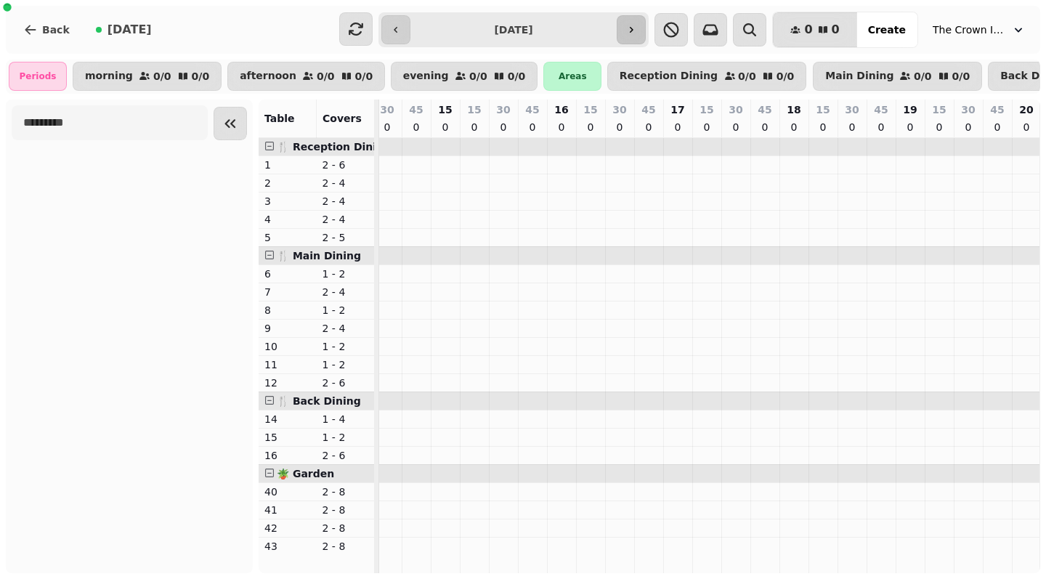
click at [633, 26] on button "button" at bounding box center [631, 29] width 29 height 29
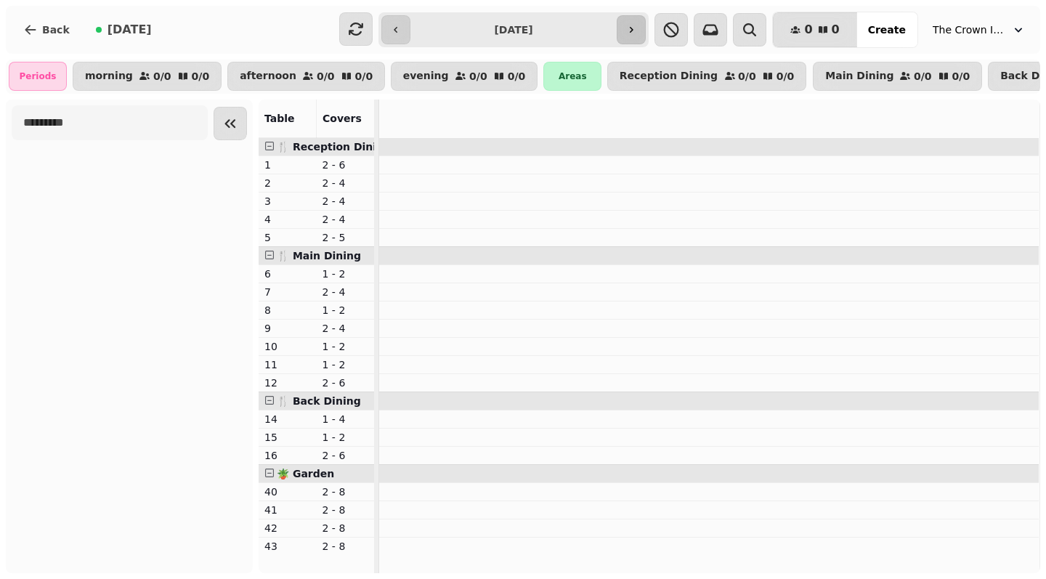
click at [633, 26] on button "button" at bounding box center [631, 29] width 29 height 29
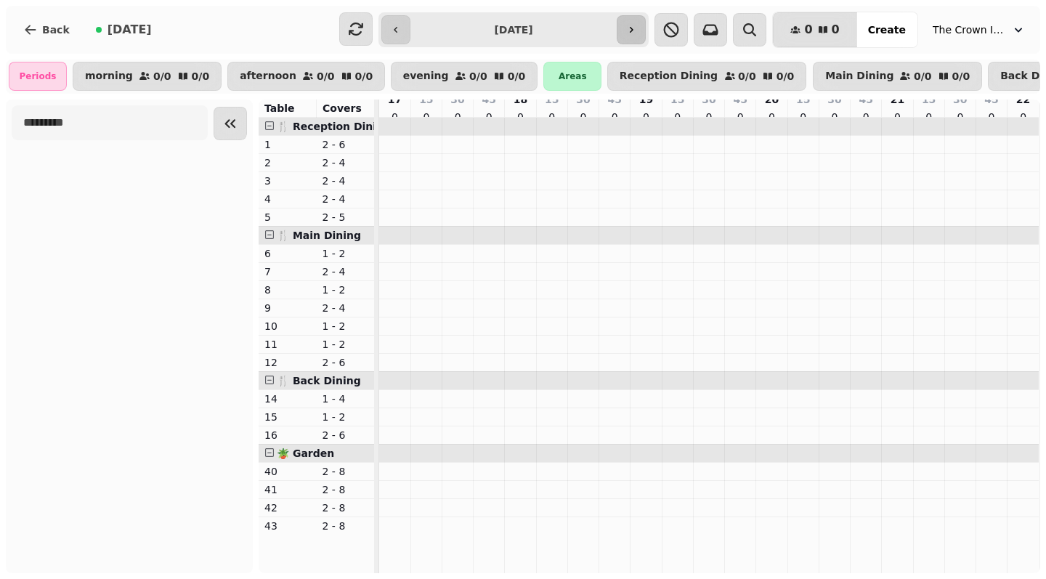
click at [633, 26] on button "button" at bounding box center [631, 29] width 29 height 29
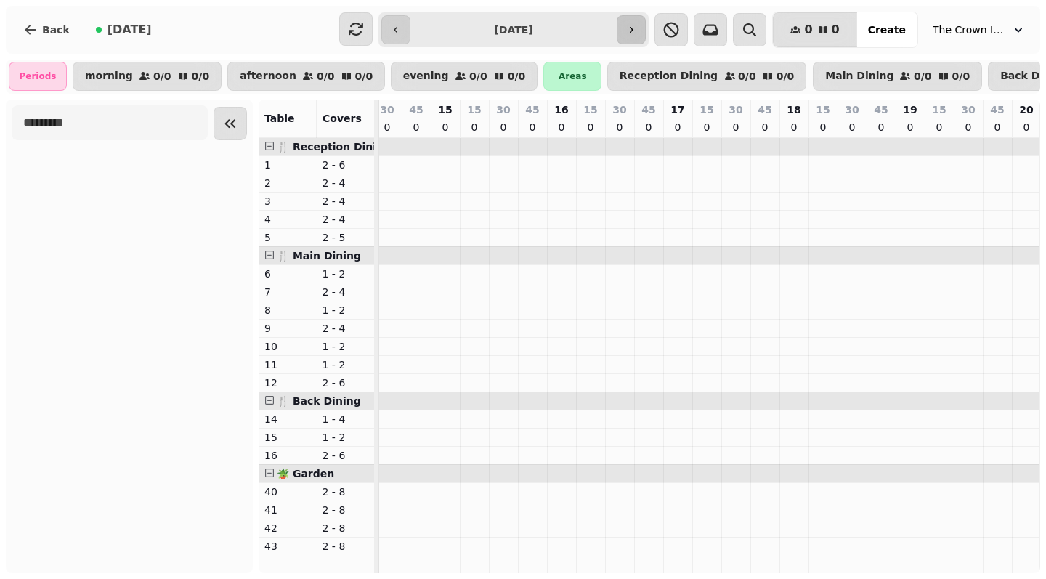
click at [633, 26] on button "button" at bounding box center [631, 29] width 29 height 29
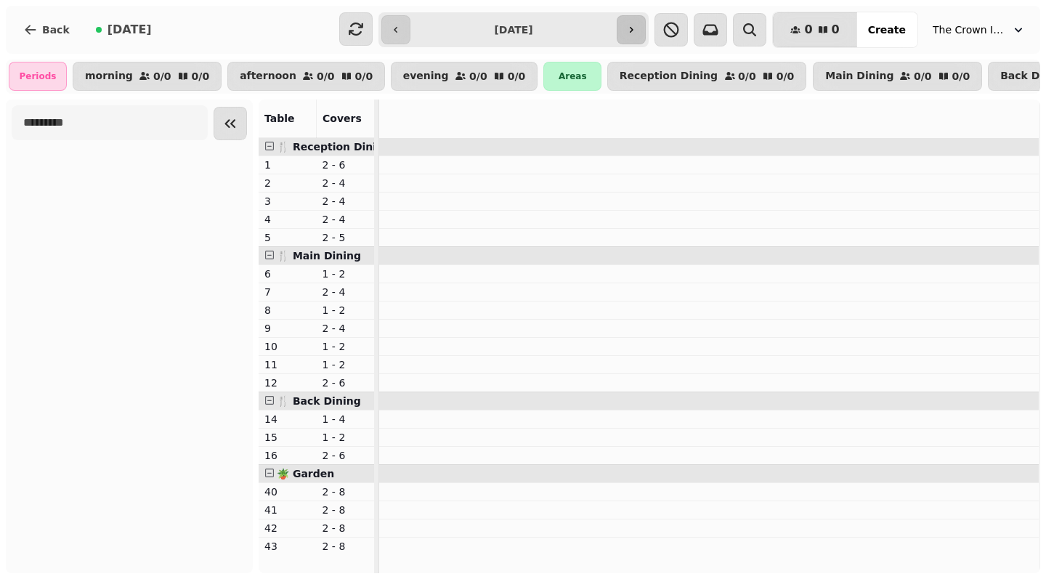
click at [633, 26] on button "button" at bounding box center [631, 29] width 29 height 29
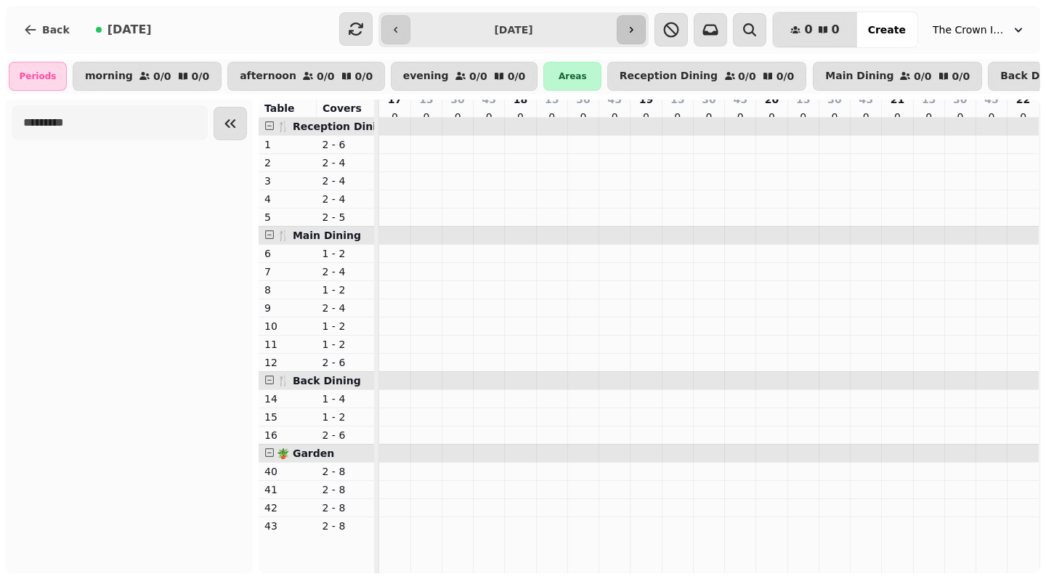
click at [633, 26] on button "button" at bounding box center [631, 29] width 29 height 29
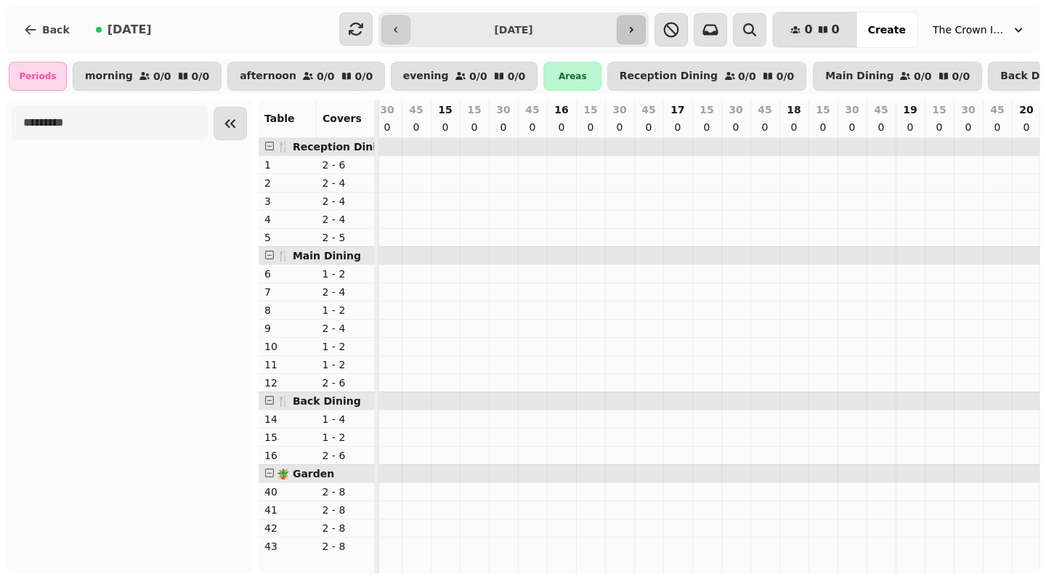
click at [633, 26] on button "button" at bounding box center [631, 29] width 29 height 29
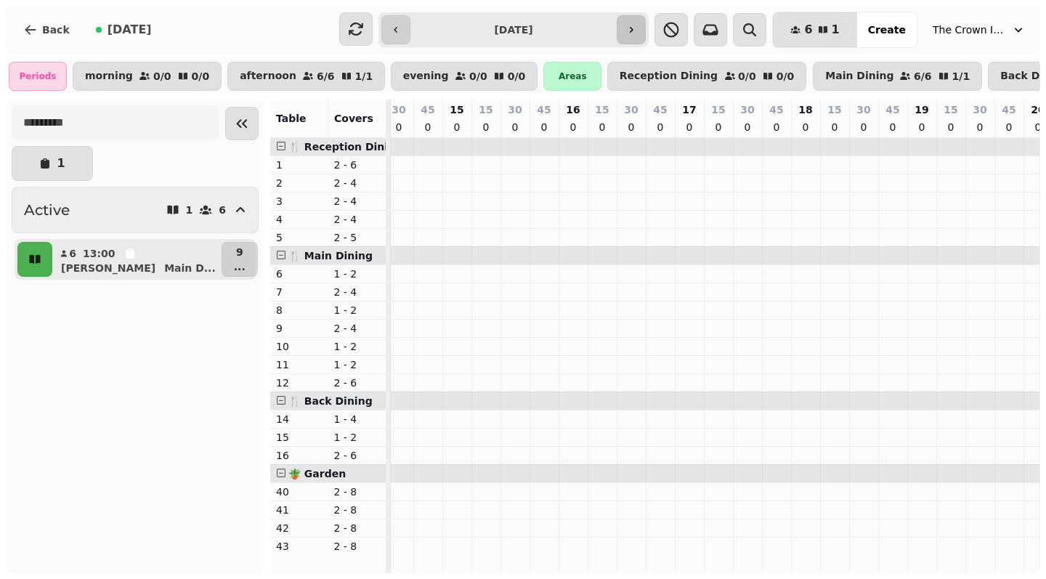
click at [633, 26] on button "button" at bounding box center [631, 29] width 29 height 29
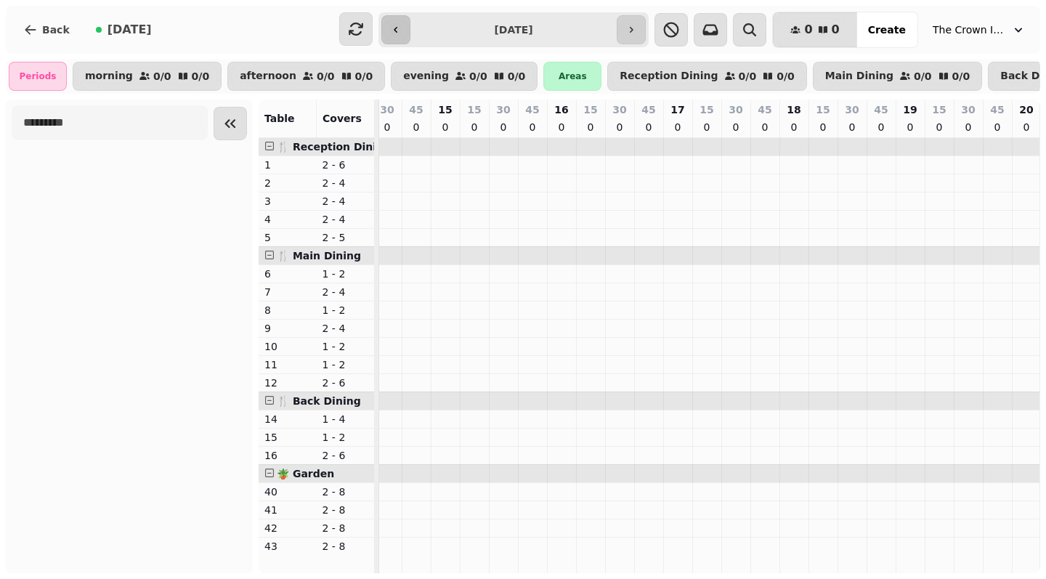
click at [398, 26] on icon "button" at bounding box center [396, 30] width 12 height 12
type input "**********"
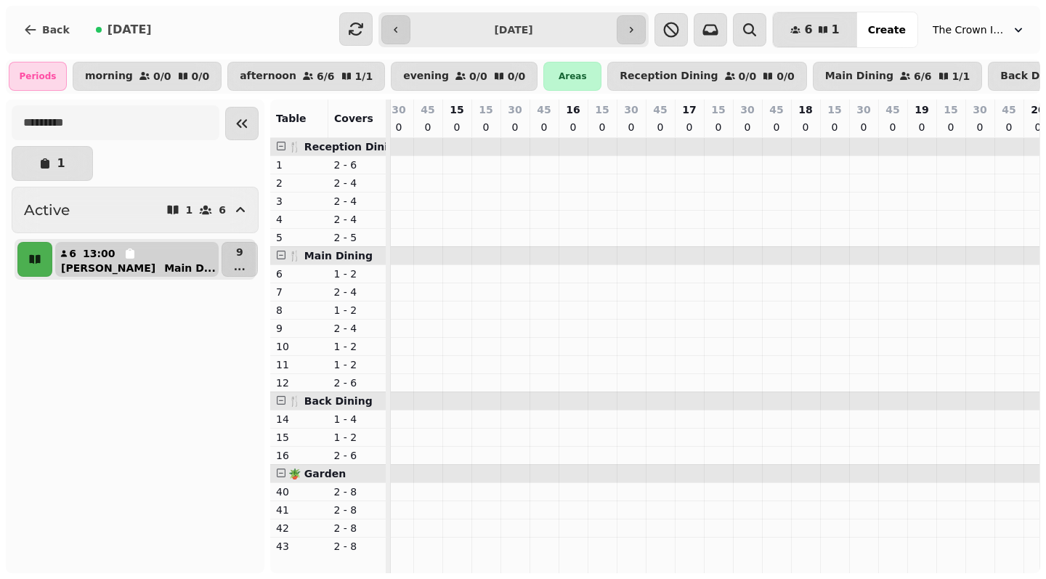
click at [137, 261] on div "[PERSON_NAME] Main D ..." at bounding box center [143, 268] width 152 height 15
select select "**********"
select select "*"
select select "****"
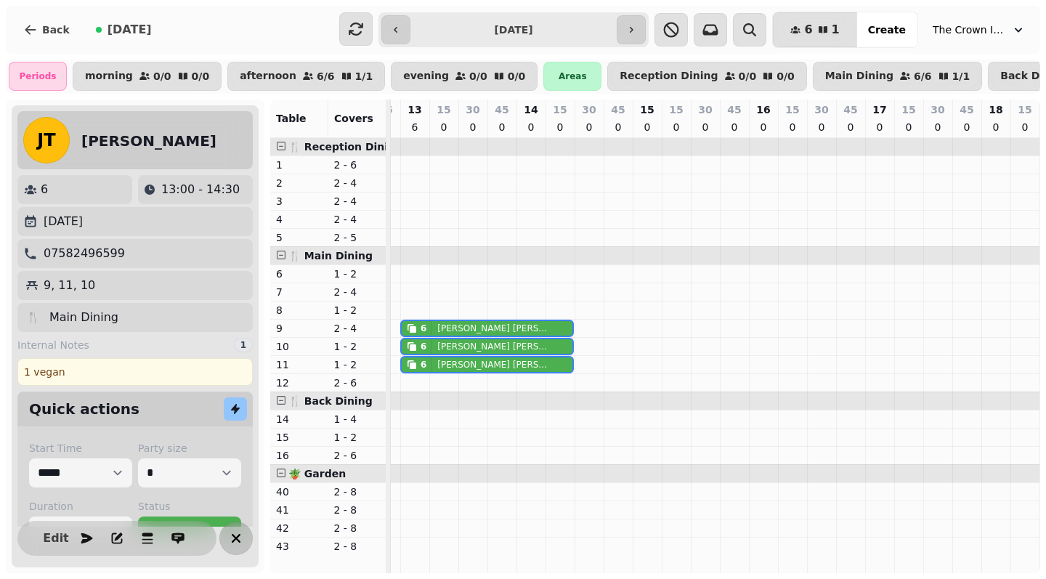
click at [229, 537] on icon "button" at bounding box center [235, 537] width 17 height 17
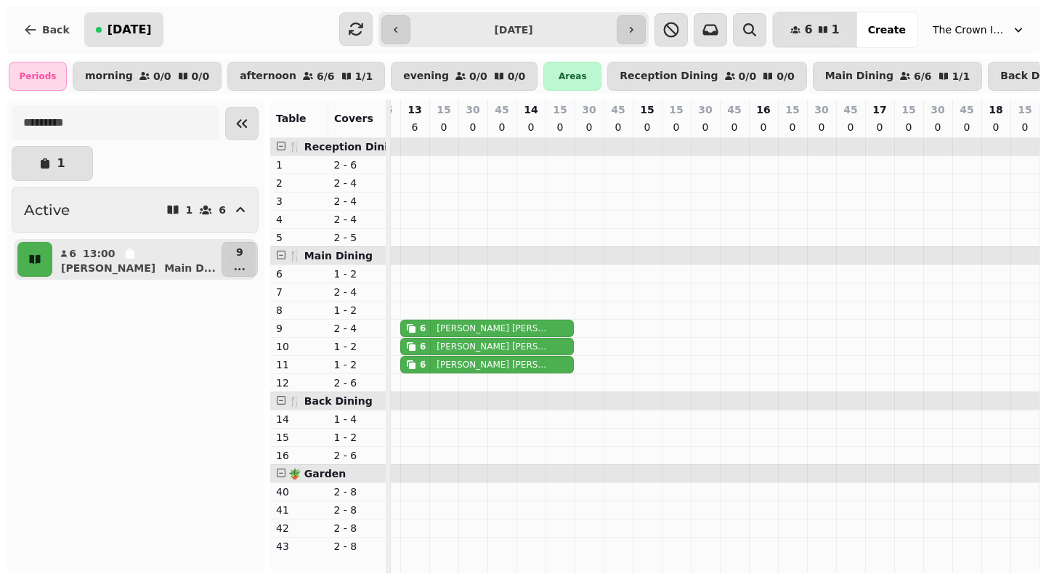
click at [125, 28] on span "[DATE]" at bounding box center [129, 30] width 44 height 12
type input "**********"
